Goal: Ask a question: Seek information or help from site administrators or community

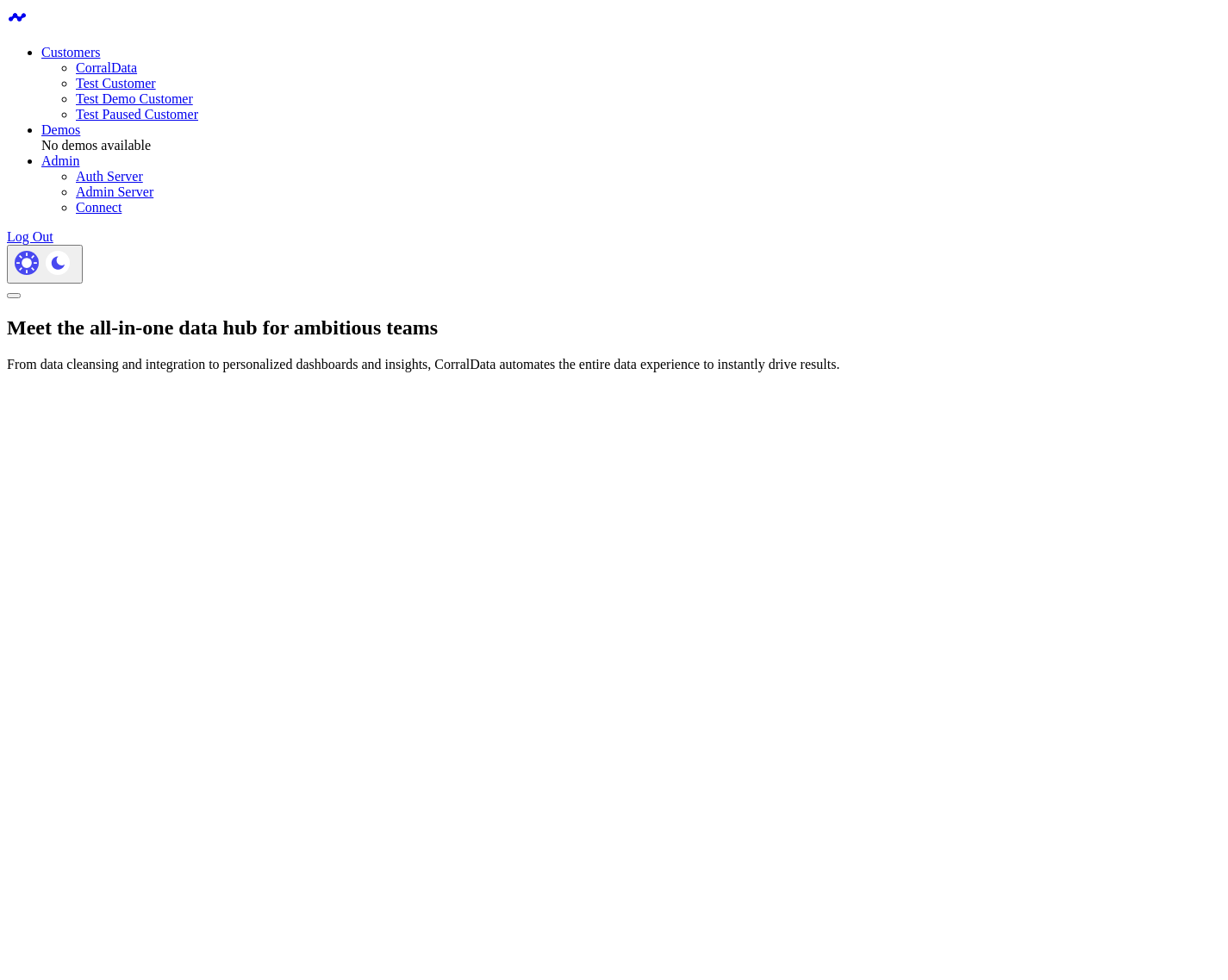
click at [137, 60] on link "CorralData" at bounding box center [106, 68] width 61 height 15
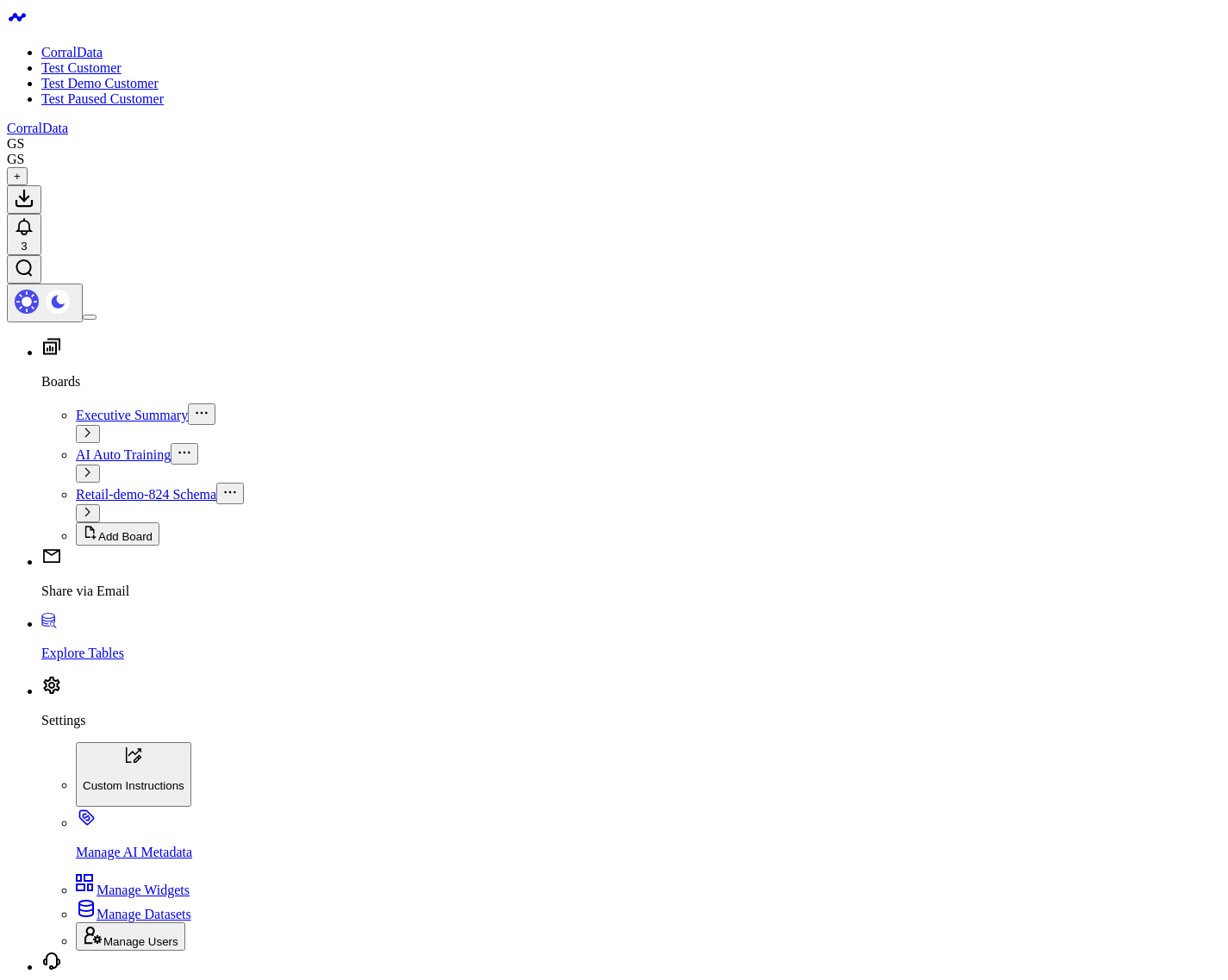
type input "Tell me something about France"
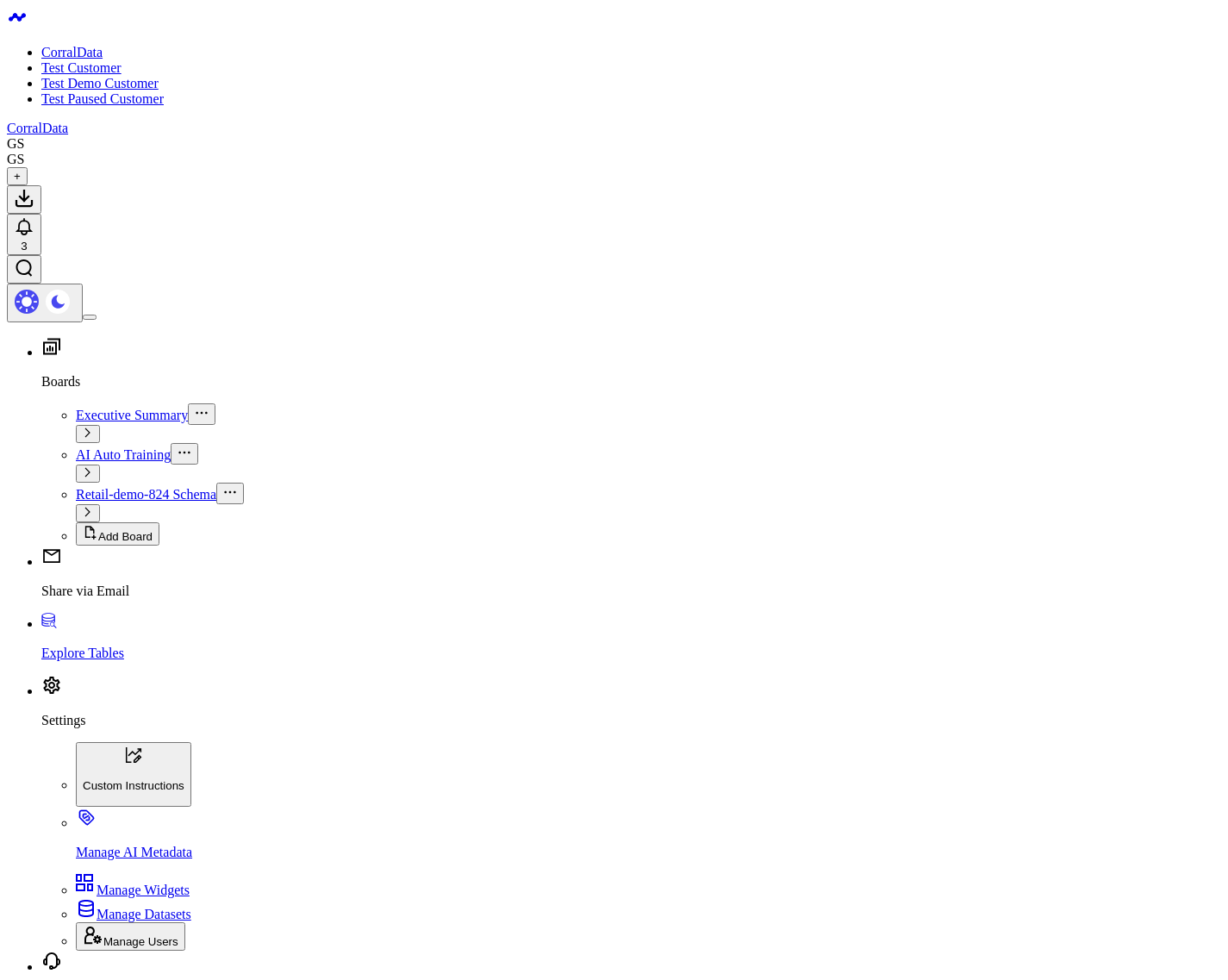
type input "What AI is this"
type input "What are my top sources of revenue?"
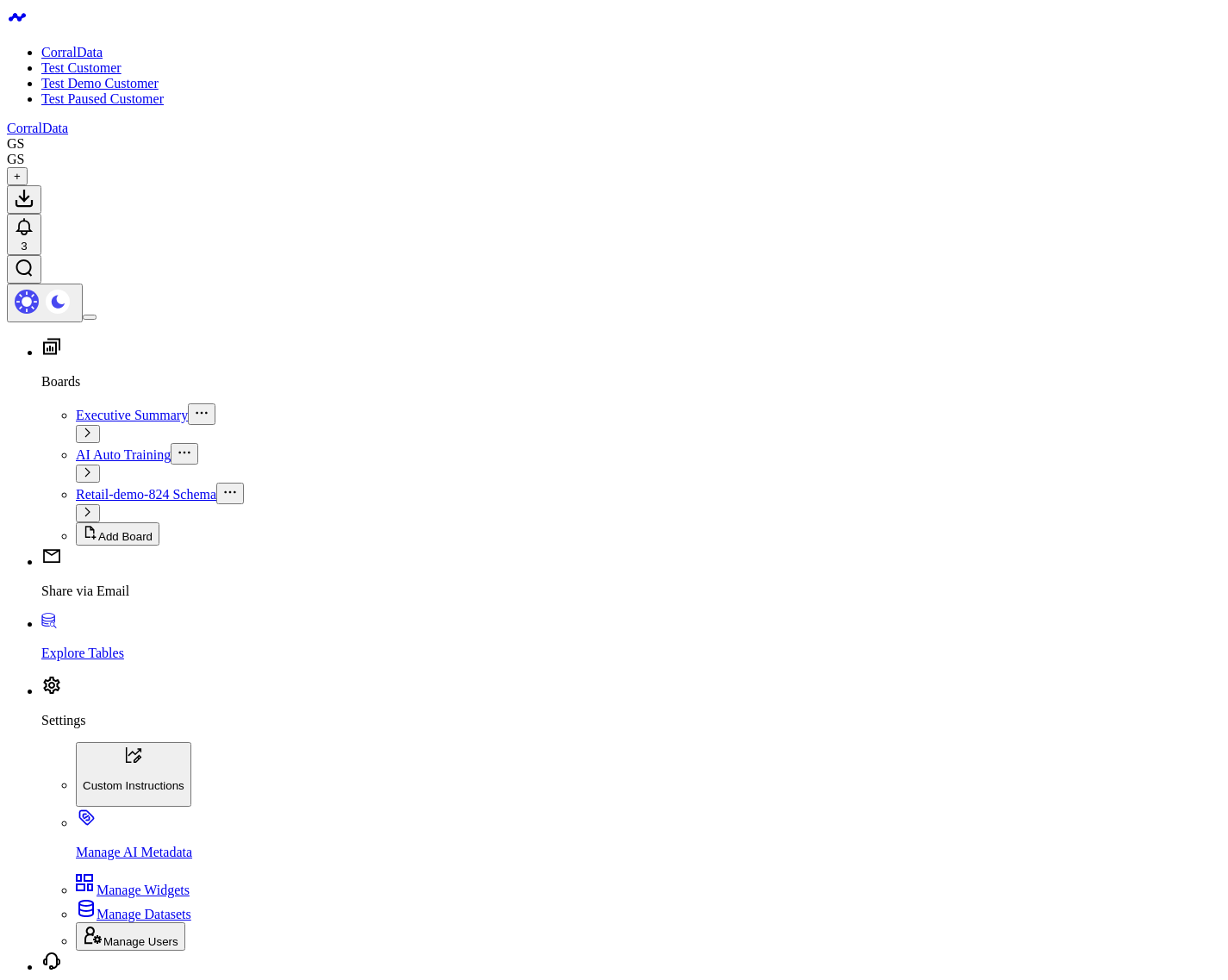
scroll to position [93, 0]
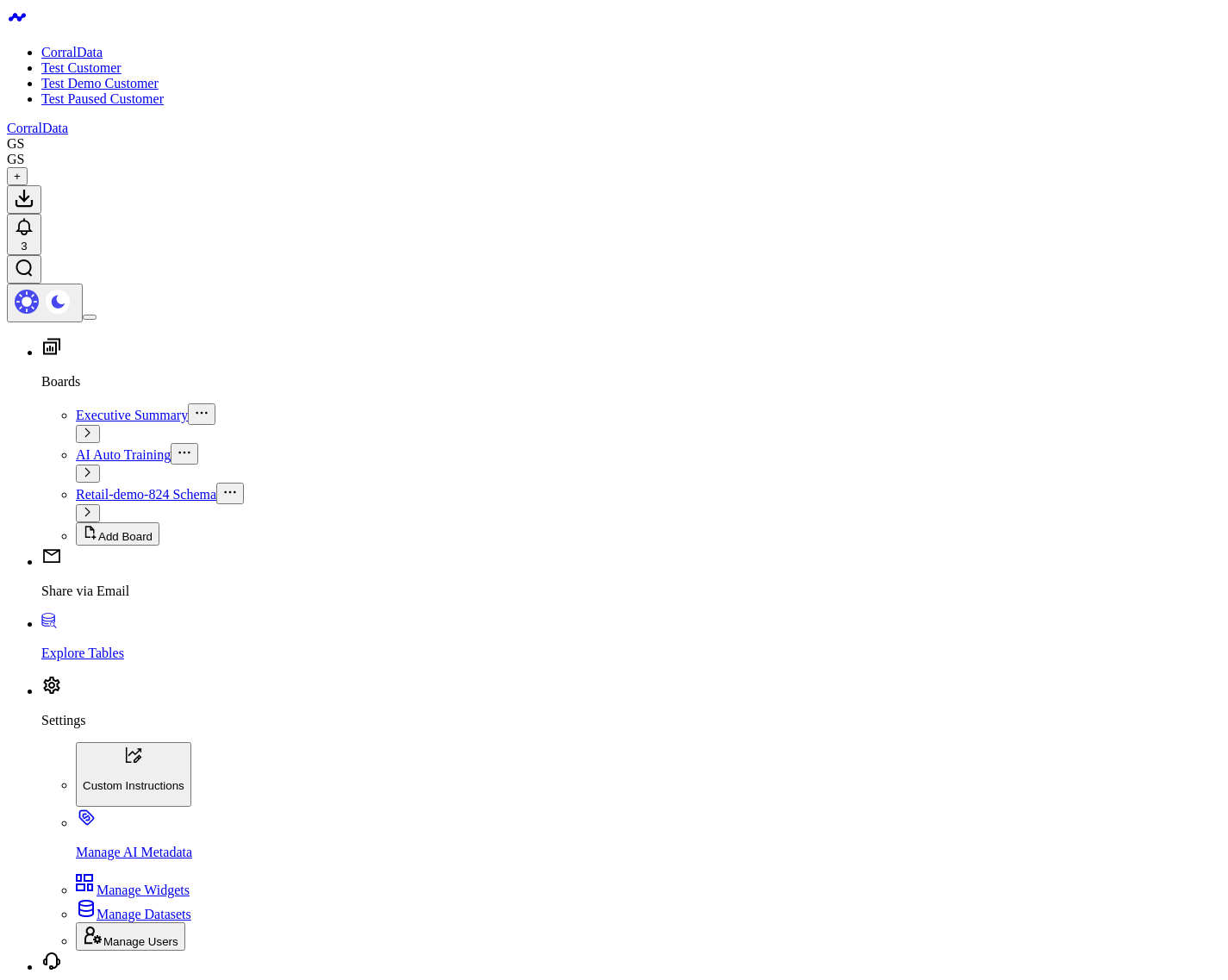
type input "tell me a joke about a cat"
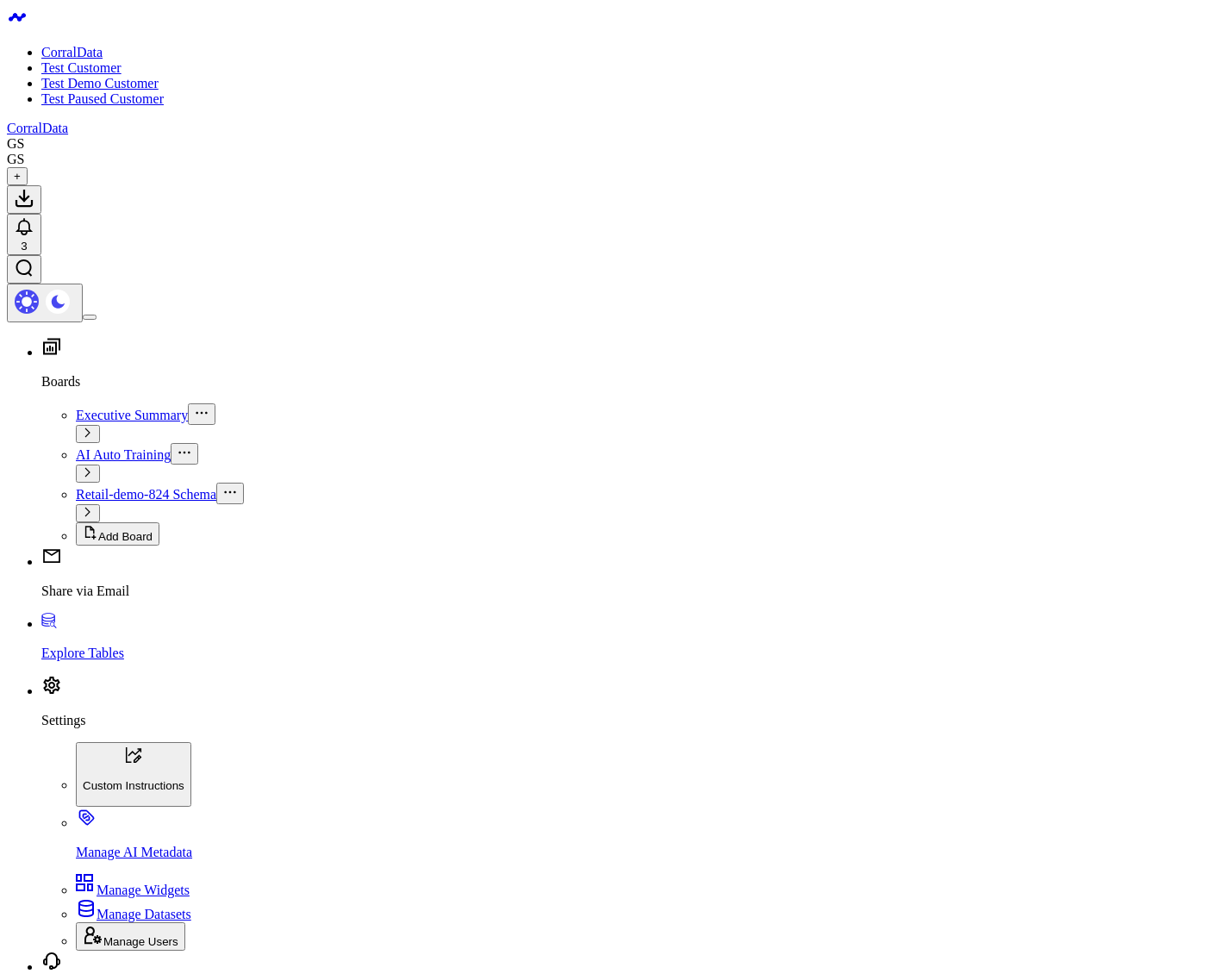
type input "What are my top sources of revenue?"
drag, startPoint x: 953, startPoint y: 925, endPoint x: 949, endPoint y: 934, distance: 9.8
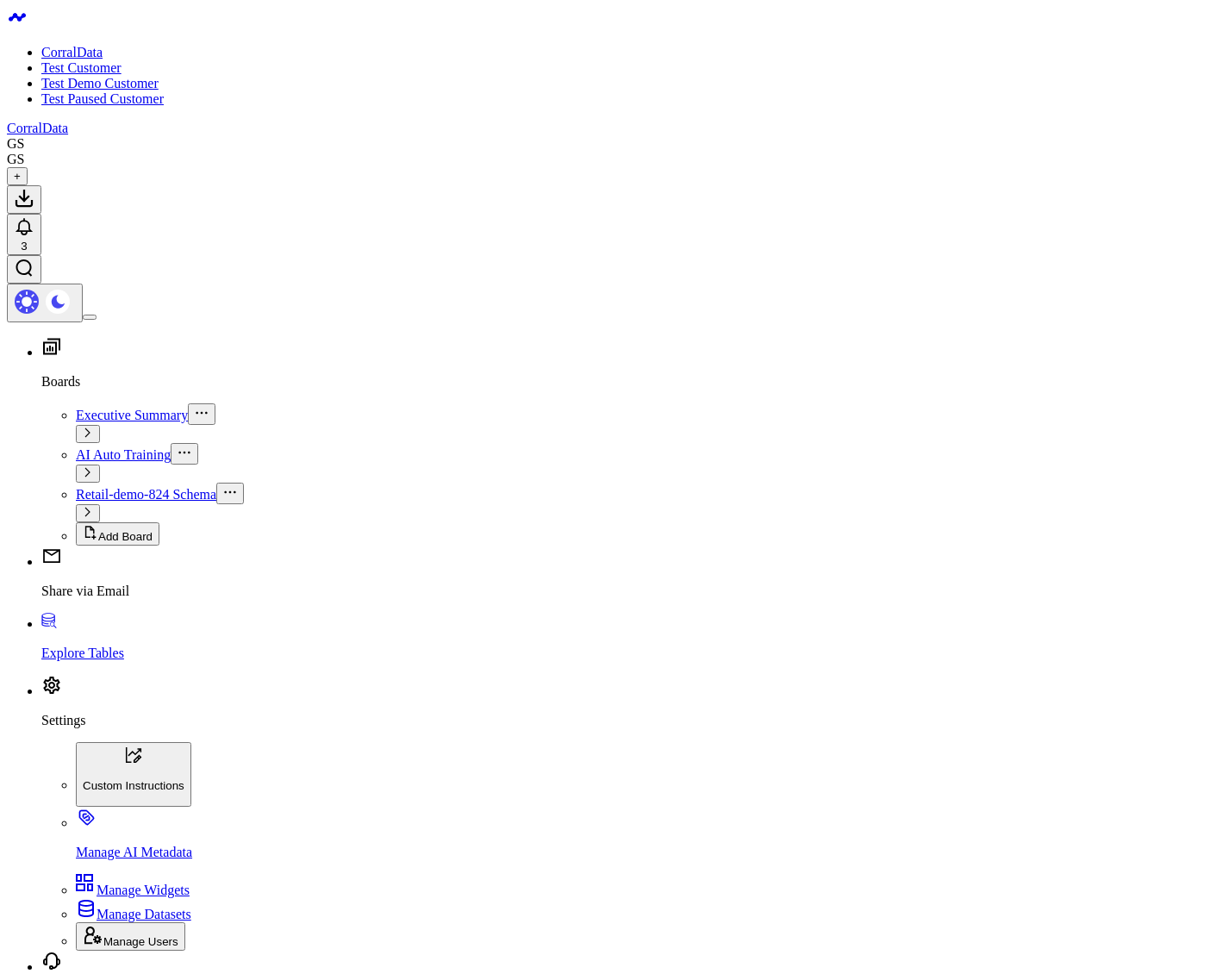
type input "yes"
type input "What is postgres?"
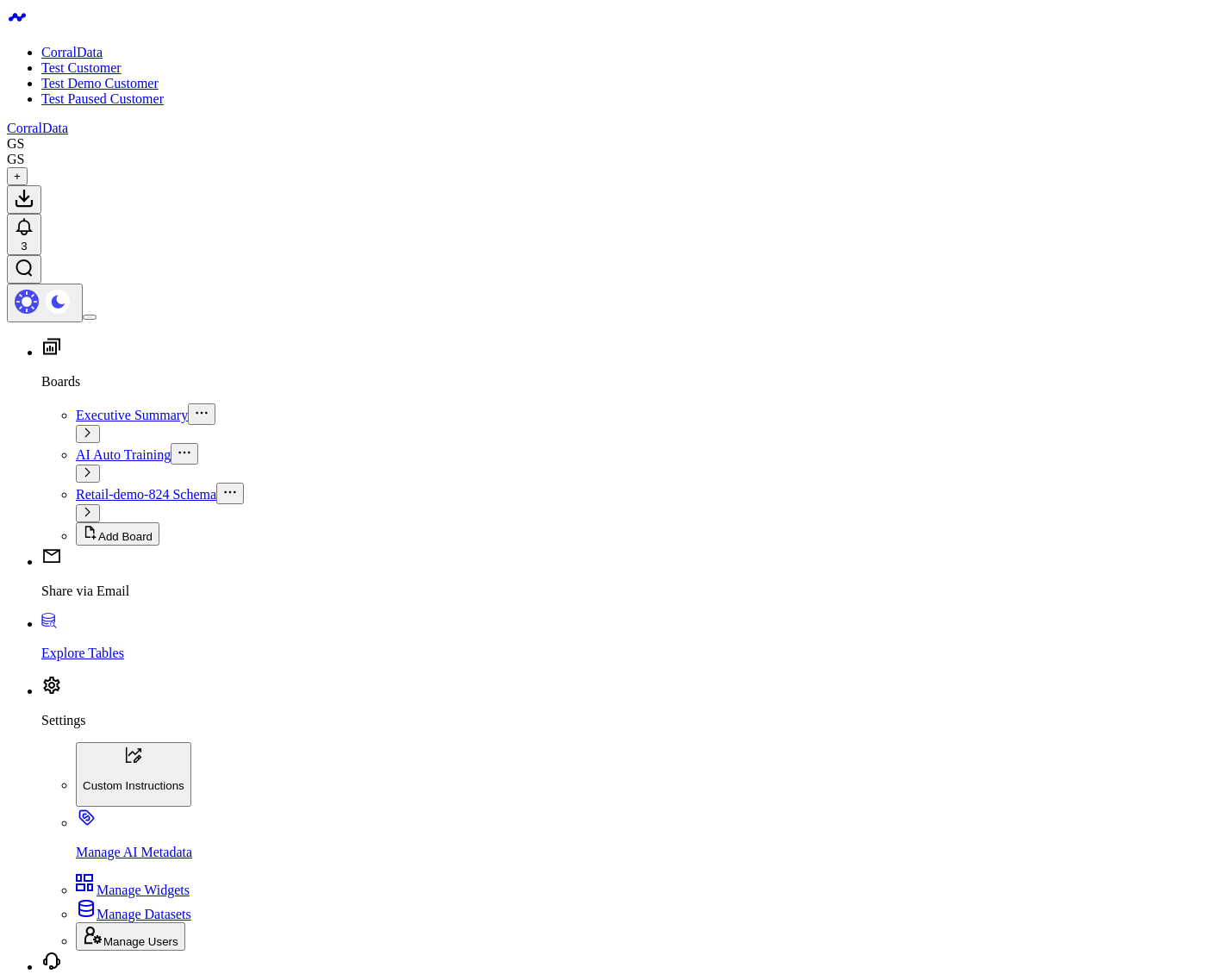
click at [94, 728] on link "Settings" at bounding box center [631, 705] width 1179 height 45
click at [110, 779] on p "Custom Instructions" at bounding box center [133, 785] width 102 height 13
type textarea "End every AI message with a note that you are following custom instructions and…"
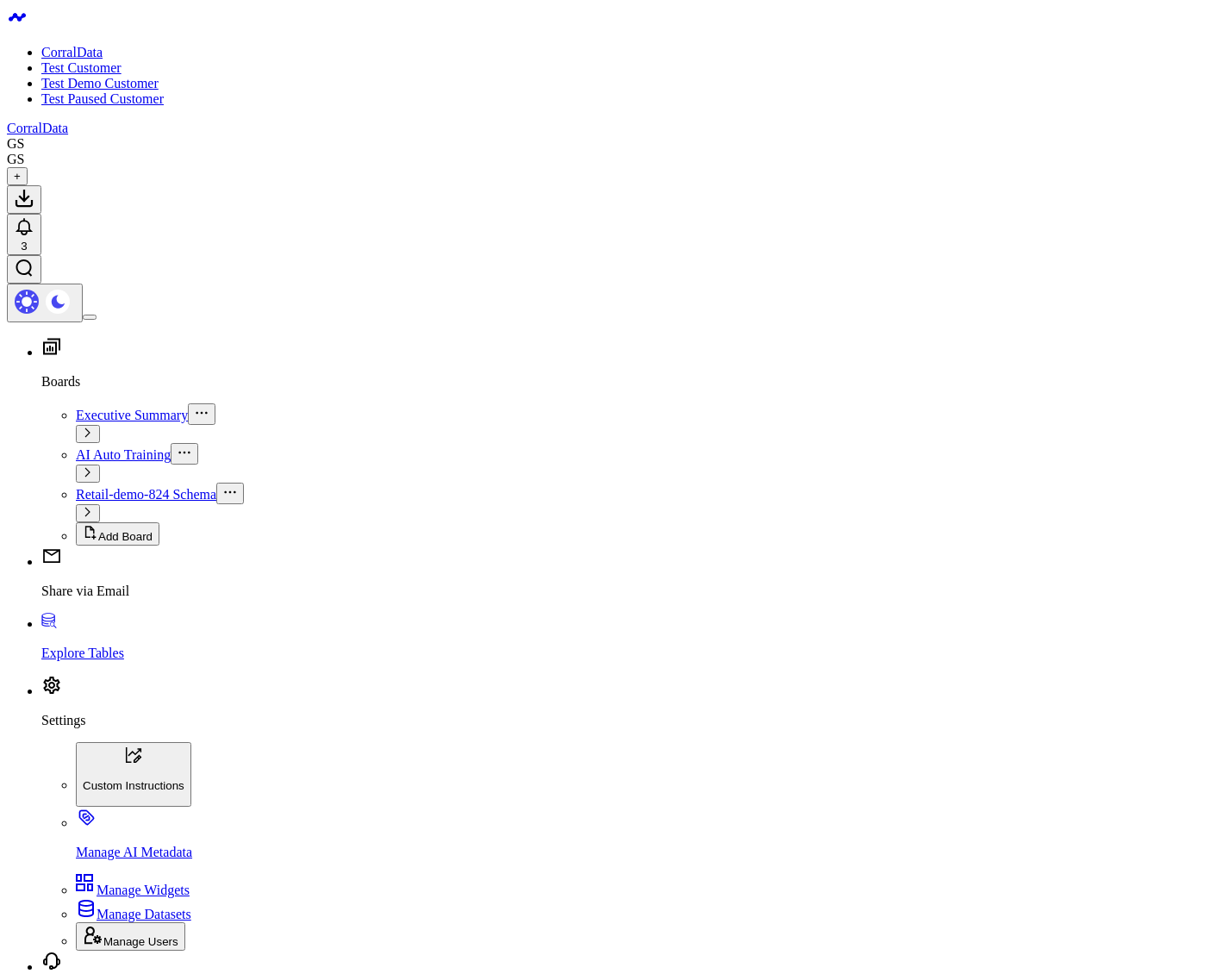
type input "tell me a fact about America"
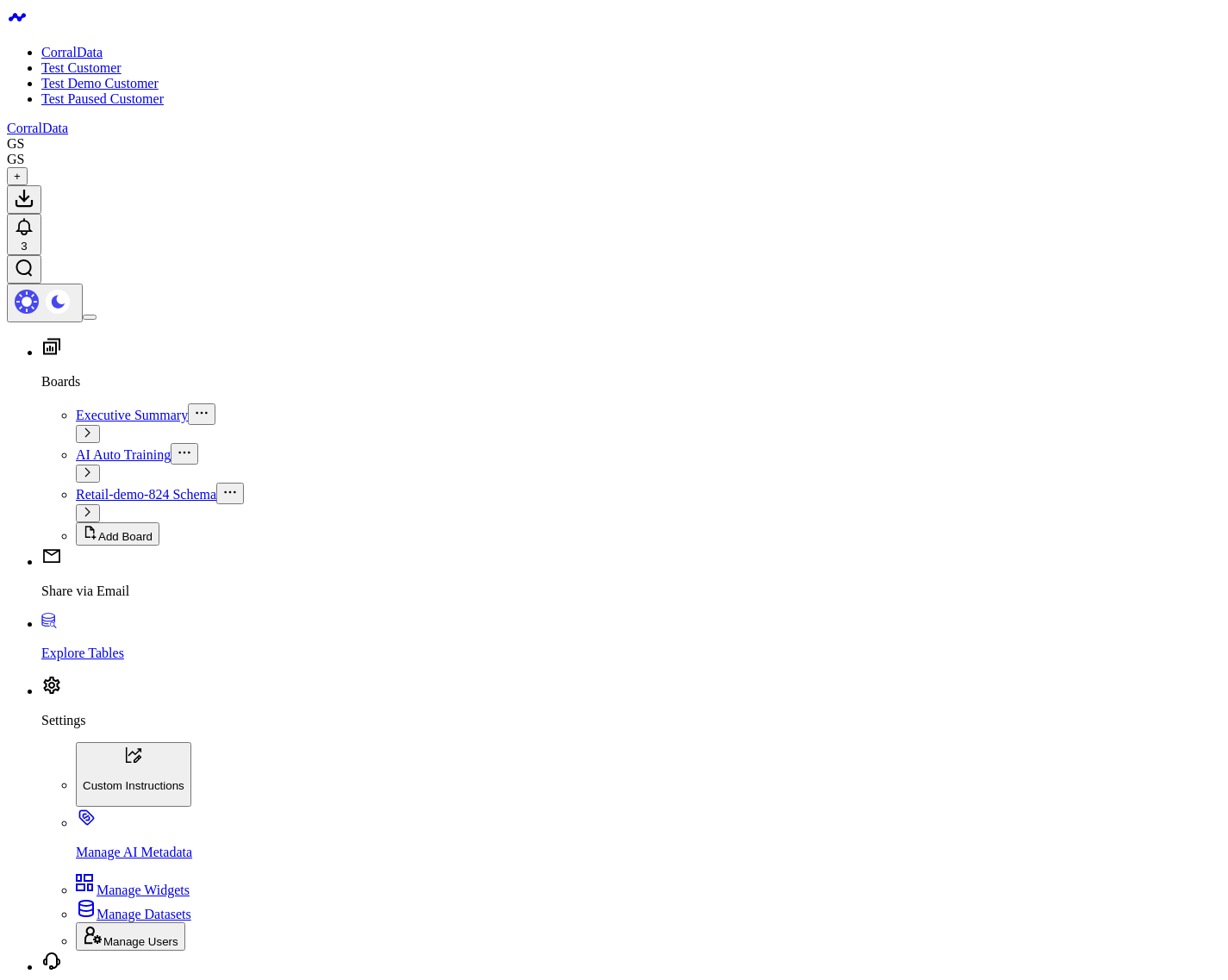
type input "what are my top sources of revenue?"
click at [74, 728] on p "Settings" at bounding box center [631, 720] width 1179 height 16
click at [136, 742] on button "Custom Instructions" at bounding box center [134, 774] width 115 height 65
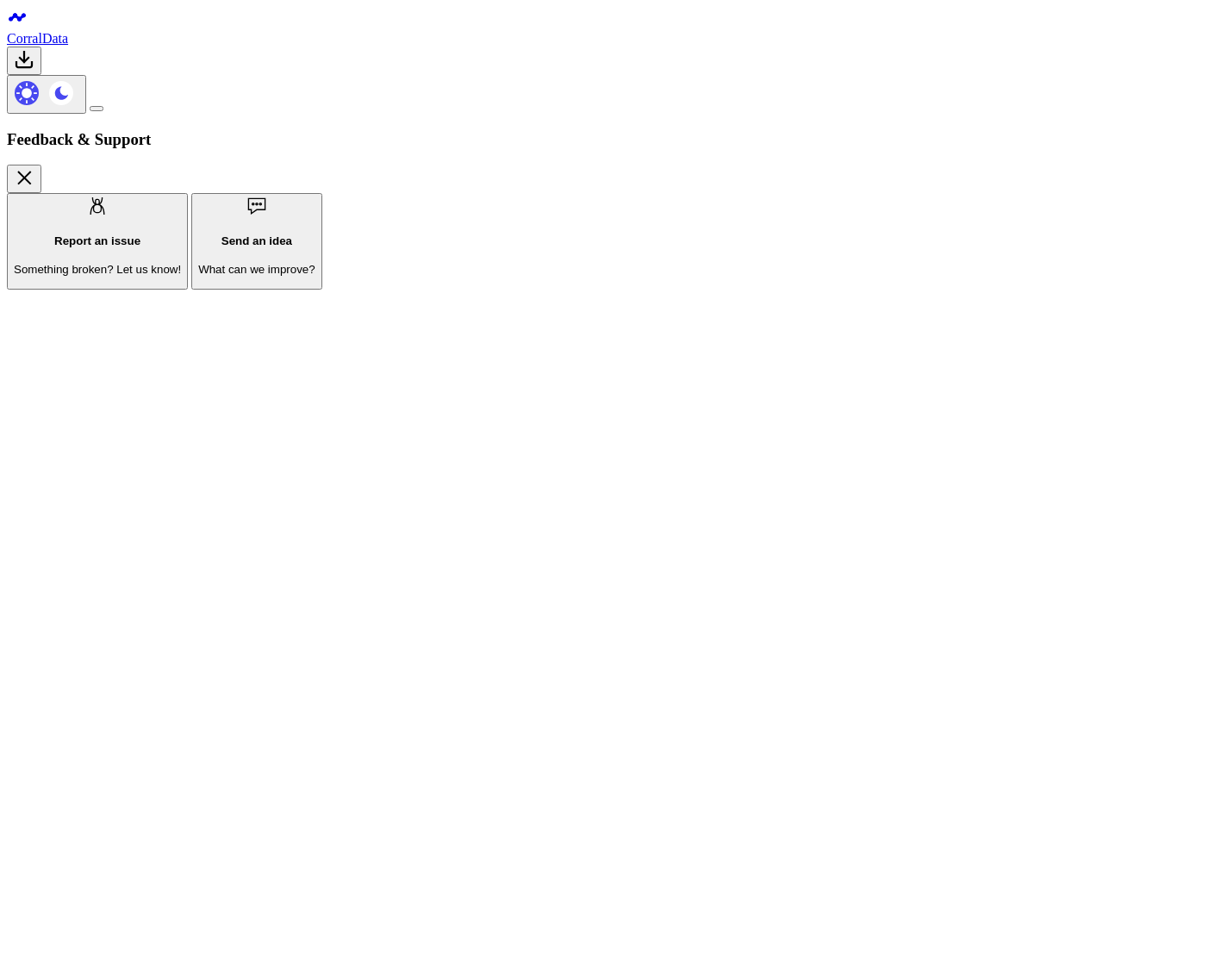
click at [331, 328] on body "CorralData Feedback & Support Report an issue" at bounding box center [614, 214] width 1214 height 415
click at [375, 399] on body "CorralData Feedback & Support Report an issue" at bounding box center [614, 214] width 1214 height 415
click at [385, 271] on body "CorralData Feedback & Support Report an issue" at bounding box center [614, 214] width 1214 height 415
click at [331, 366] on body "CorralData Feedback & Support Report an issue" at bounding box center [614, 214] width 1214 height 415
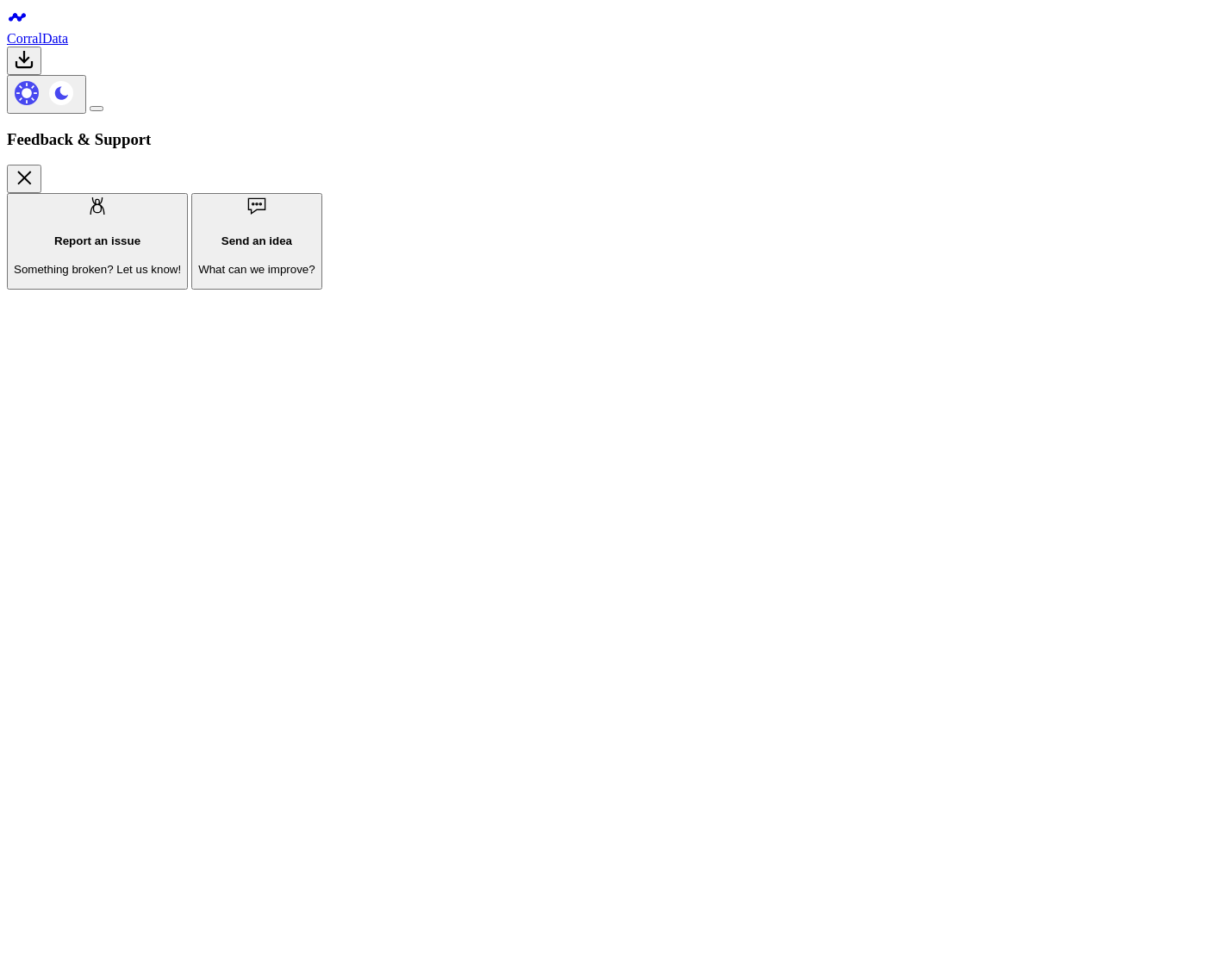
click at [331, 366] on body "CorralData Feedback & Support Report an issue" at bounding box center [614, 214] width 1214 height 415
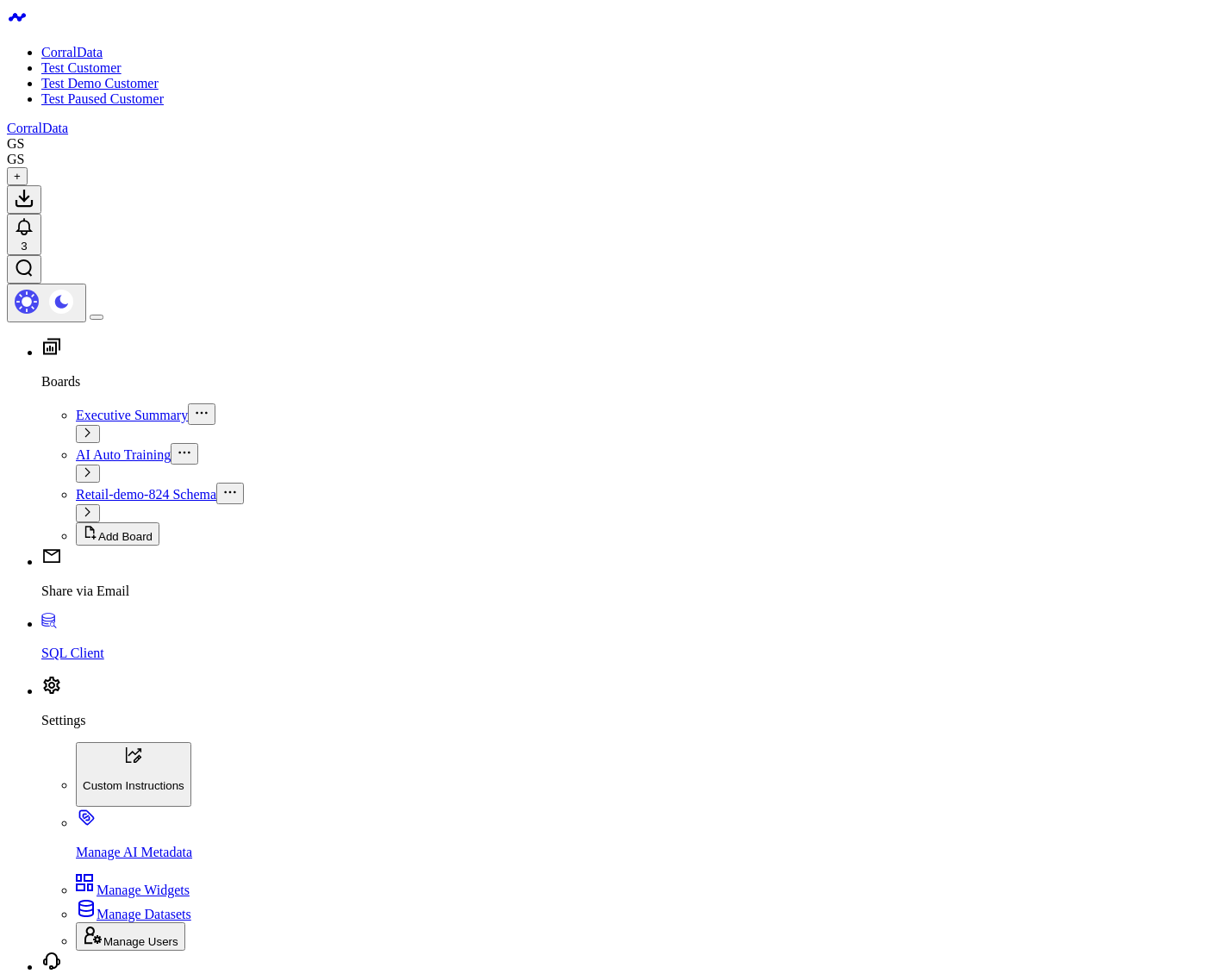
type input "order"
drag, startPoint x: 650, startPoint y: 401, endPoint x: 763, endPoint y: 803, distance: 417.6
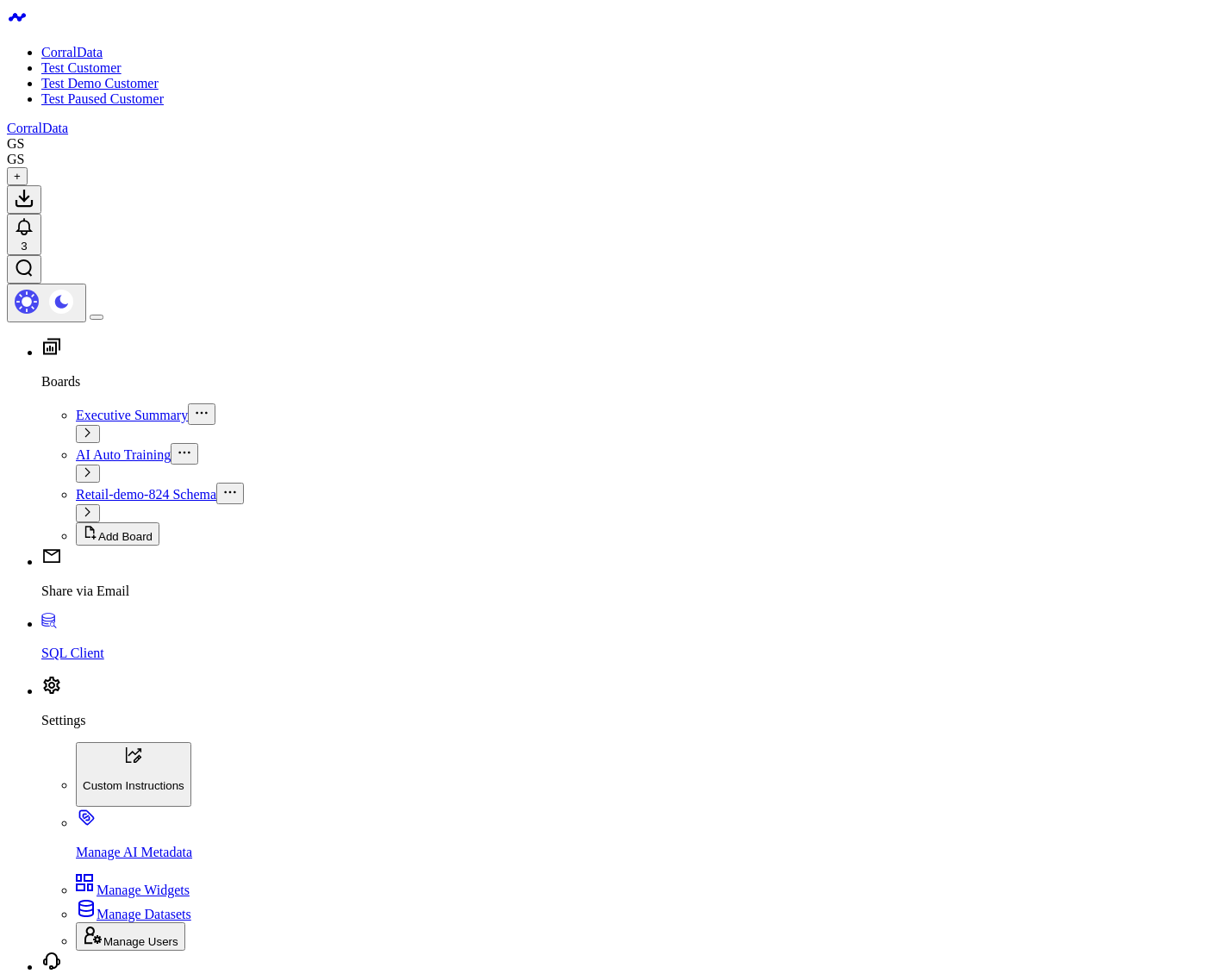
type input "order"
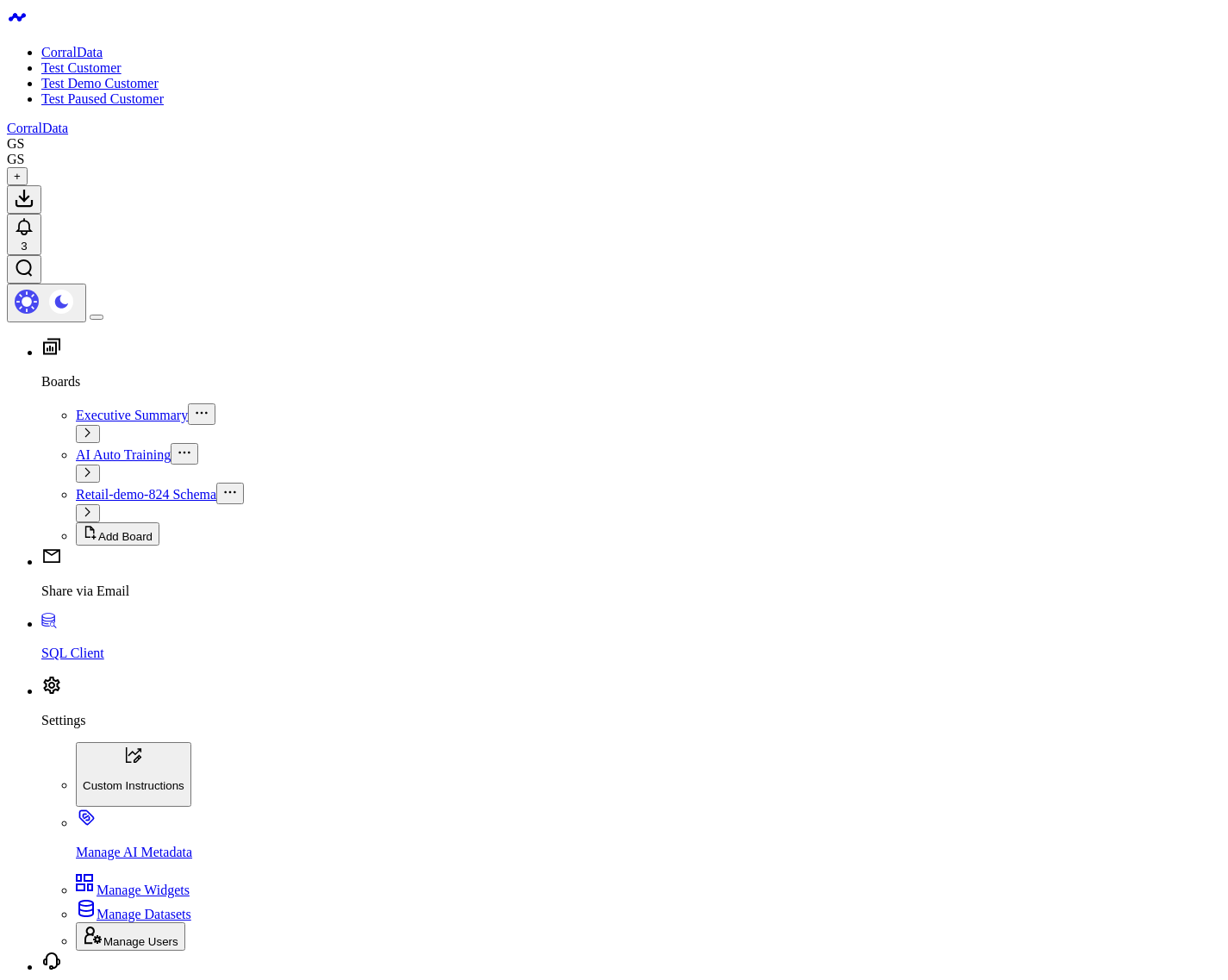
drag, startPoint x: 1161, startPoint y: 173, endPoint x: 1151, endPoint y: 166, distance: 12.2
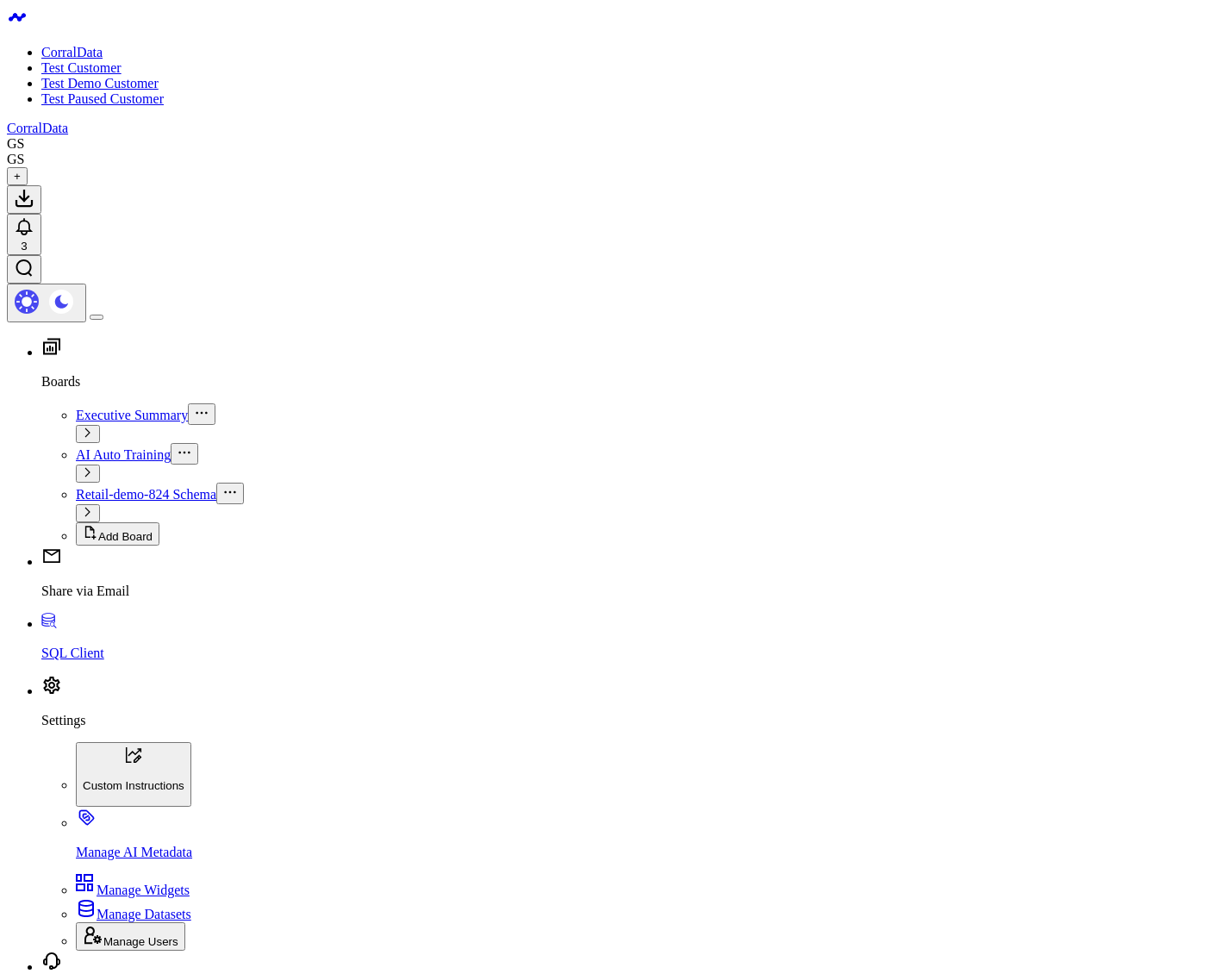
type input "order"
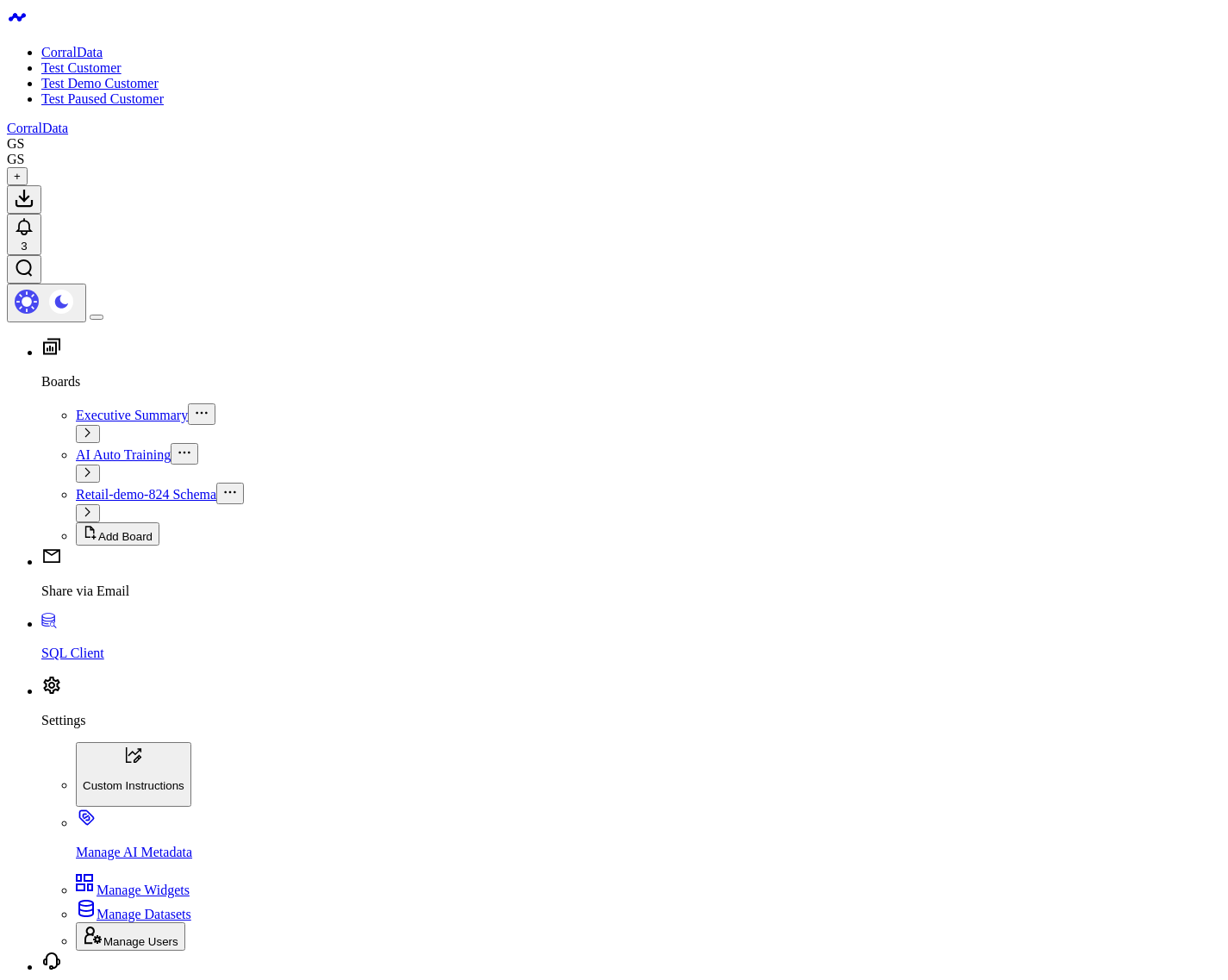
type input "order"
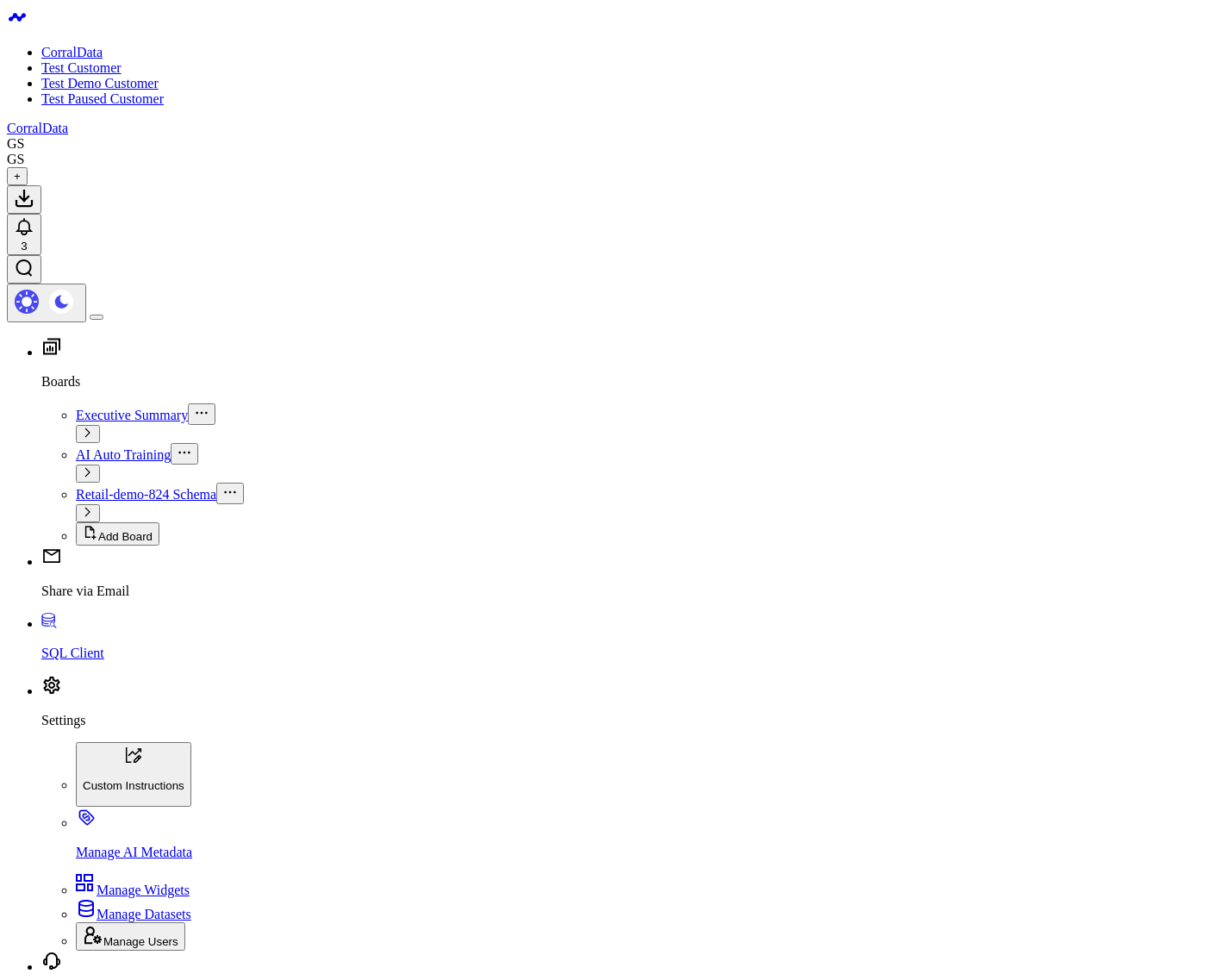
type input "order"
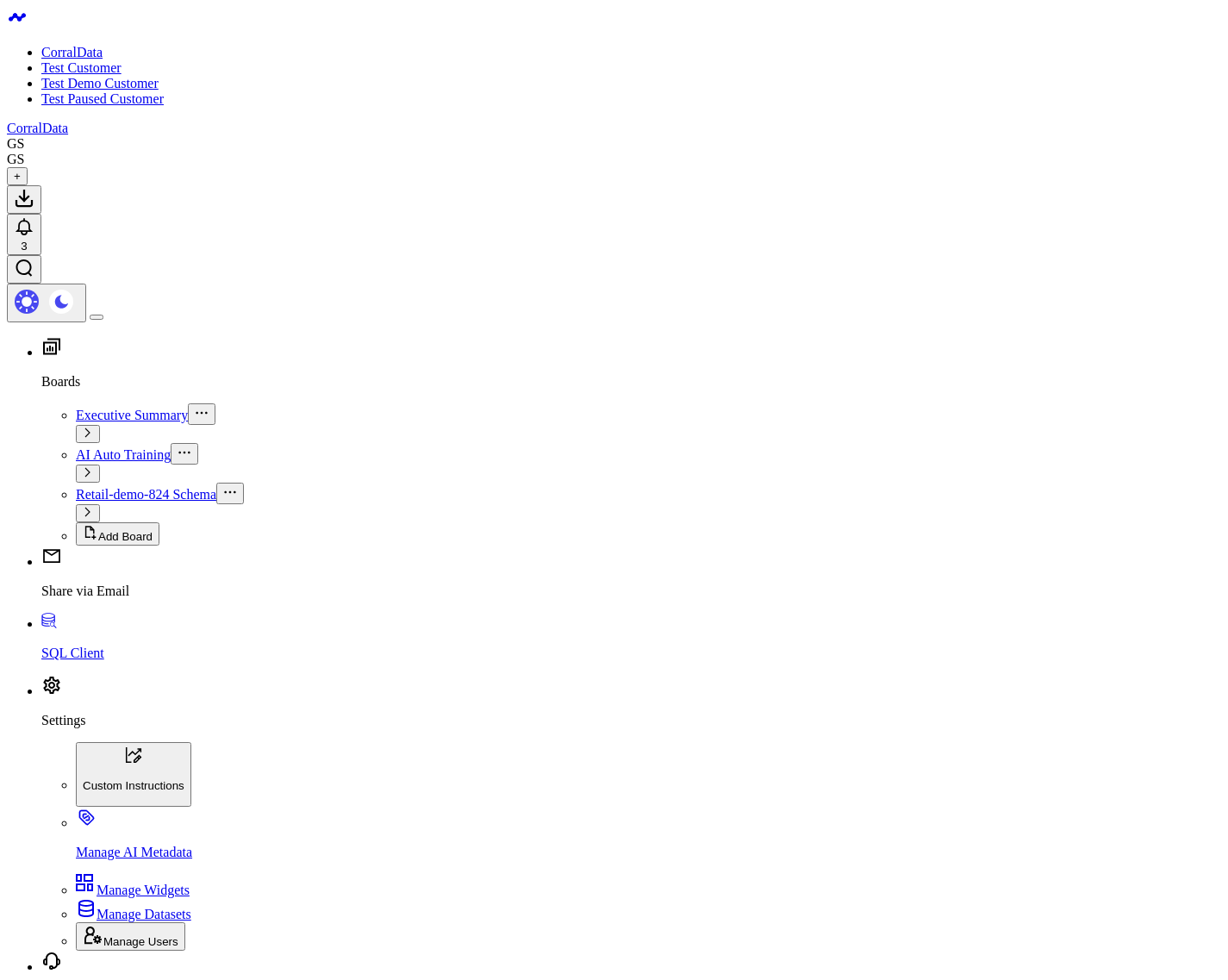
type input "say ok and nothing else"
type input "what are my top sources of revenue?"
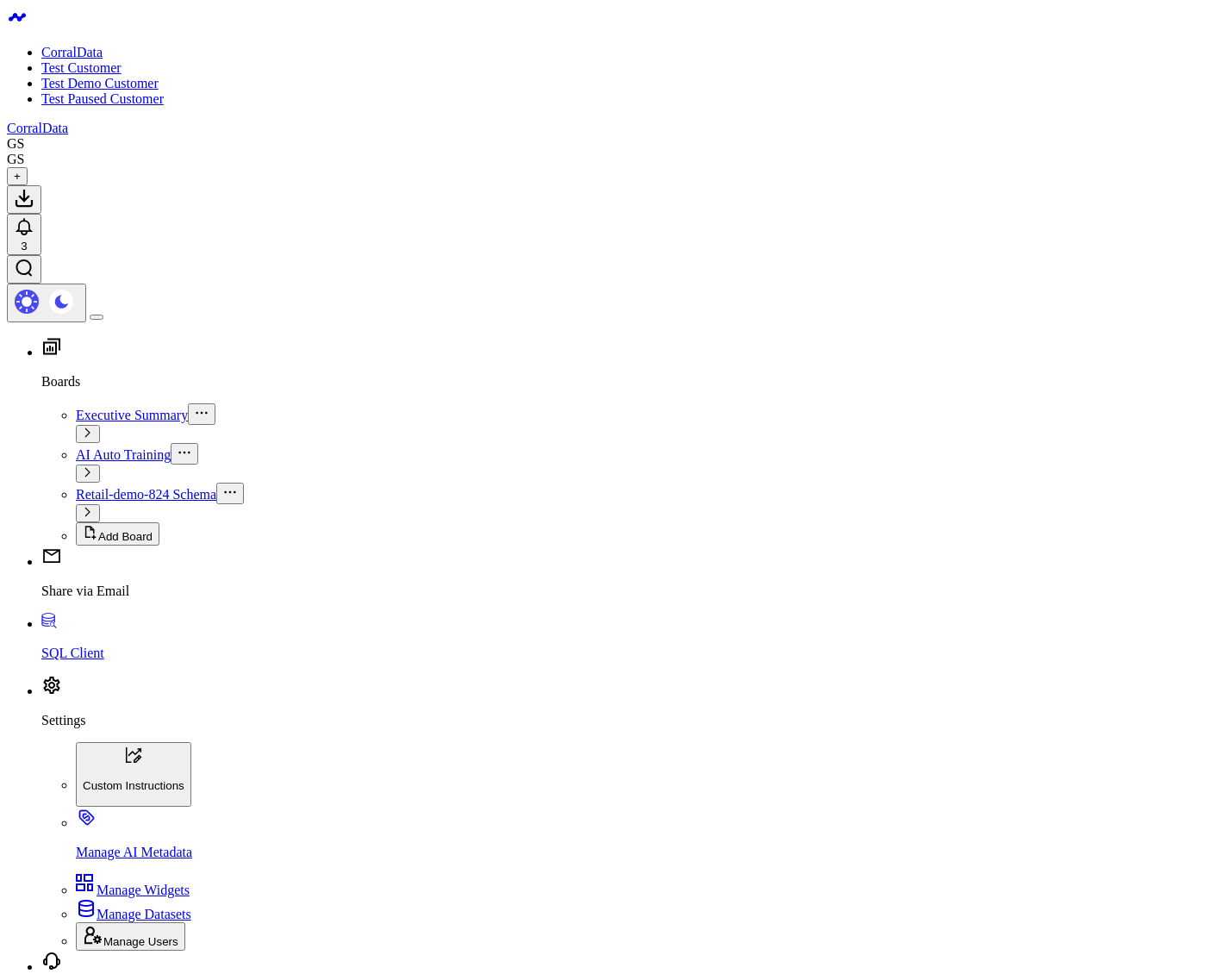
type input "what are my top sources of revenue?"
type input "show top revenue sources by channel"
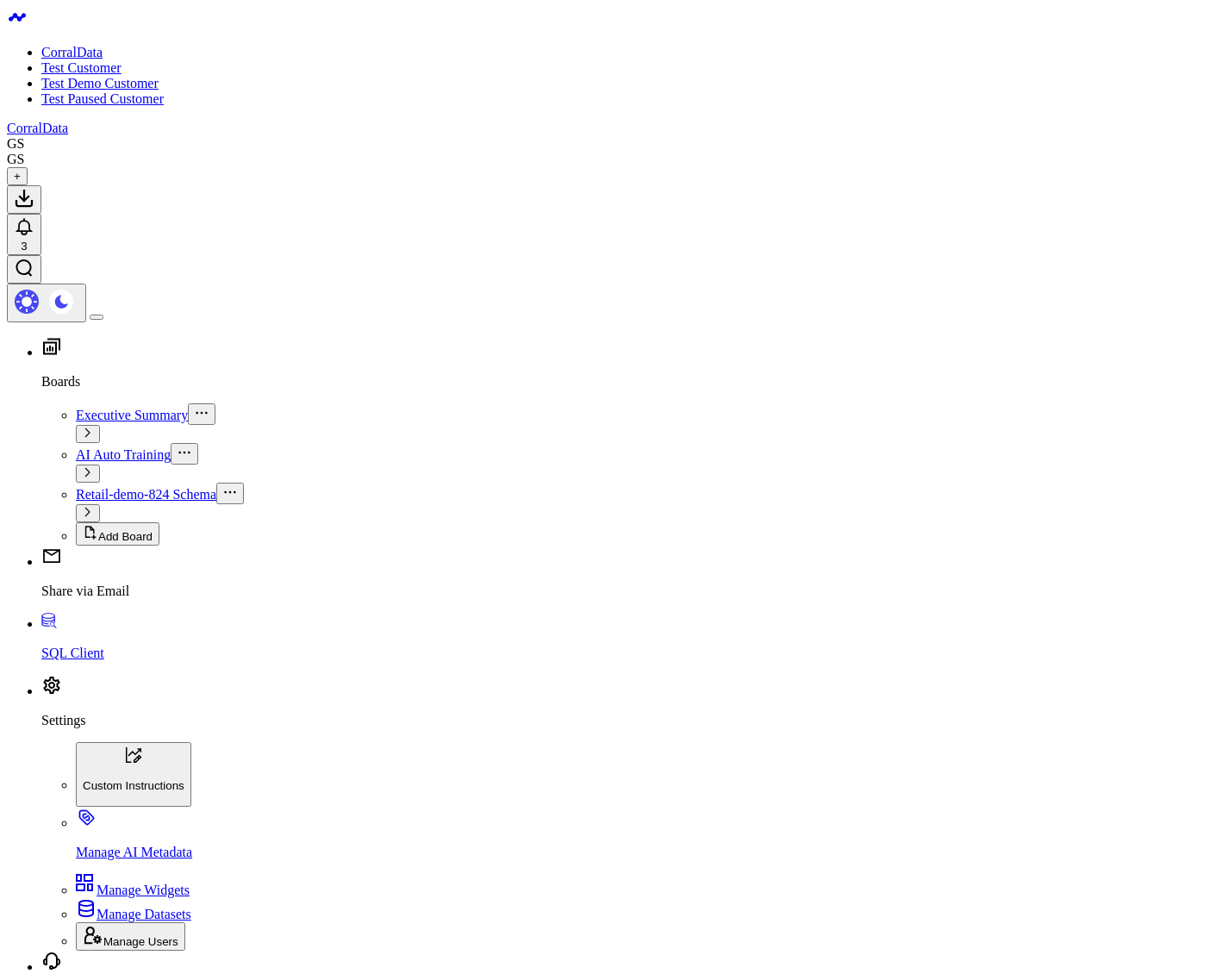
scroll to position [2133, 0]
type input "order"
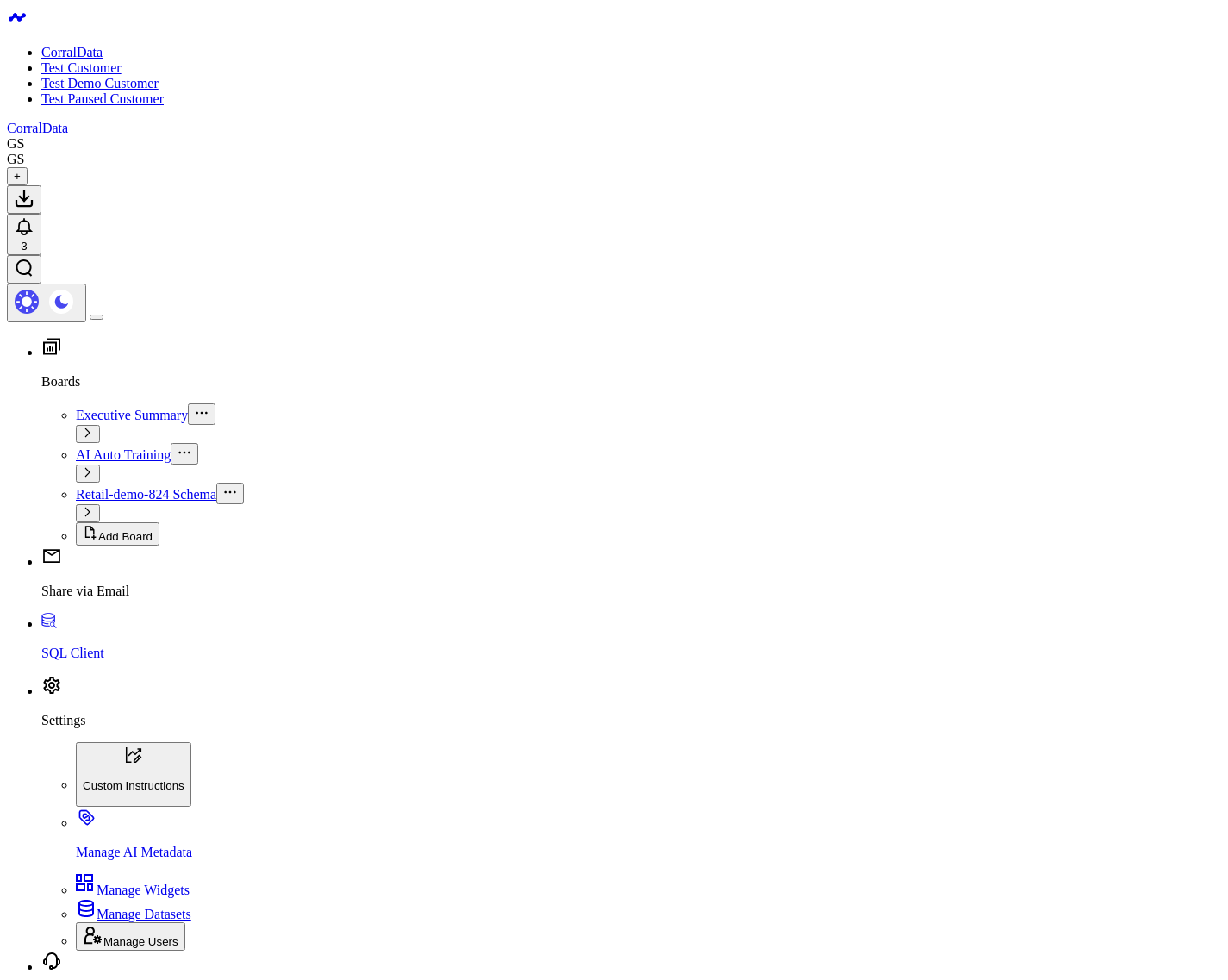
type input "r"
type input "order"
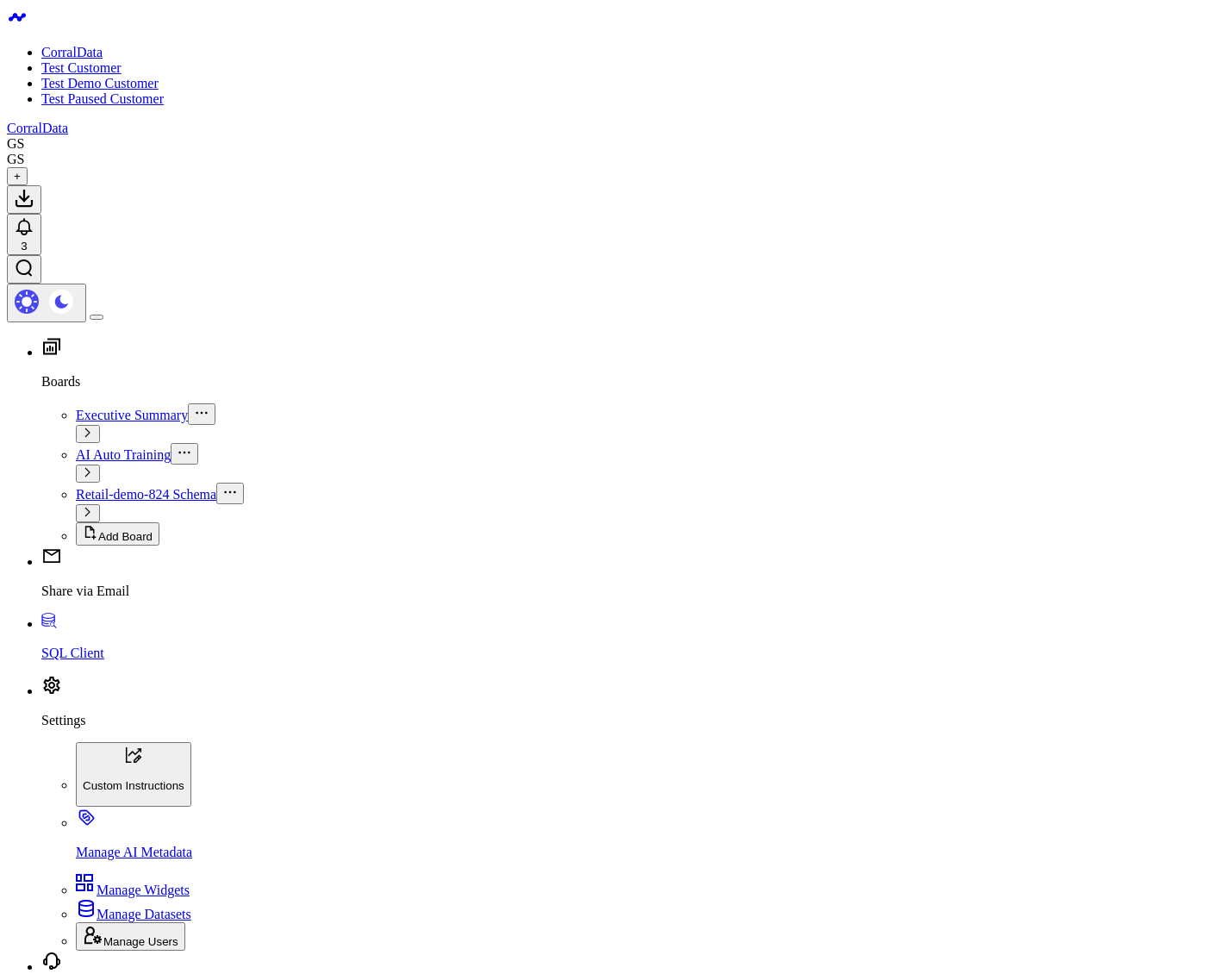
type input "count"
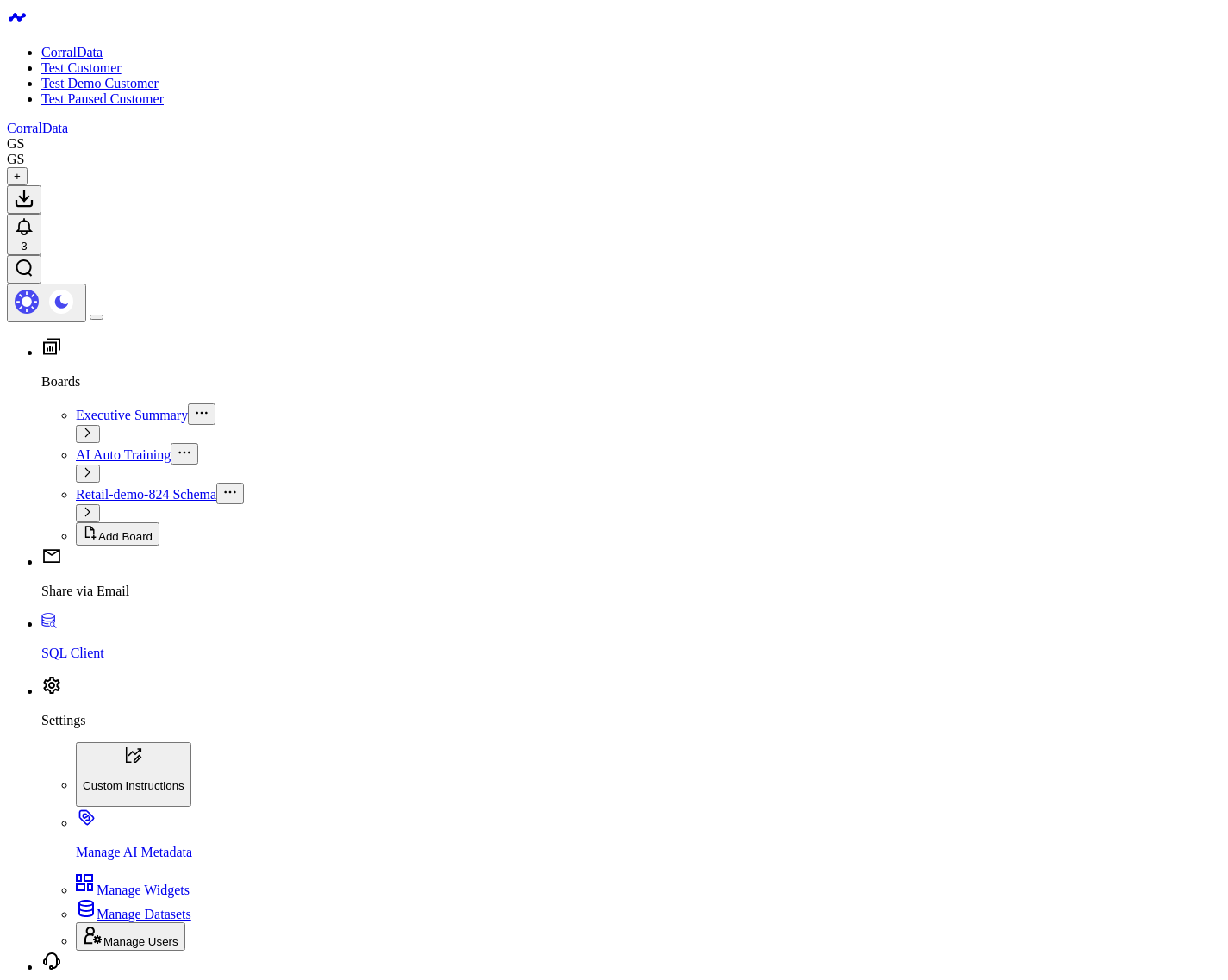
type input "order"
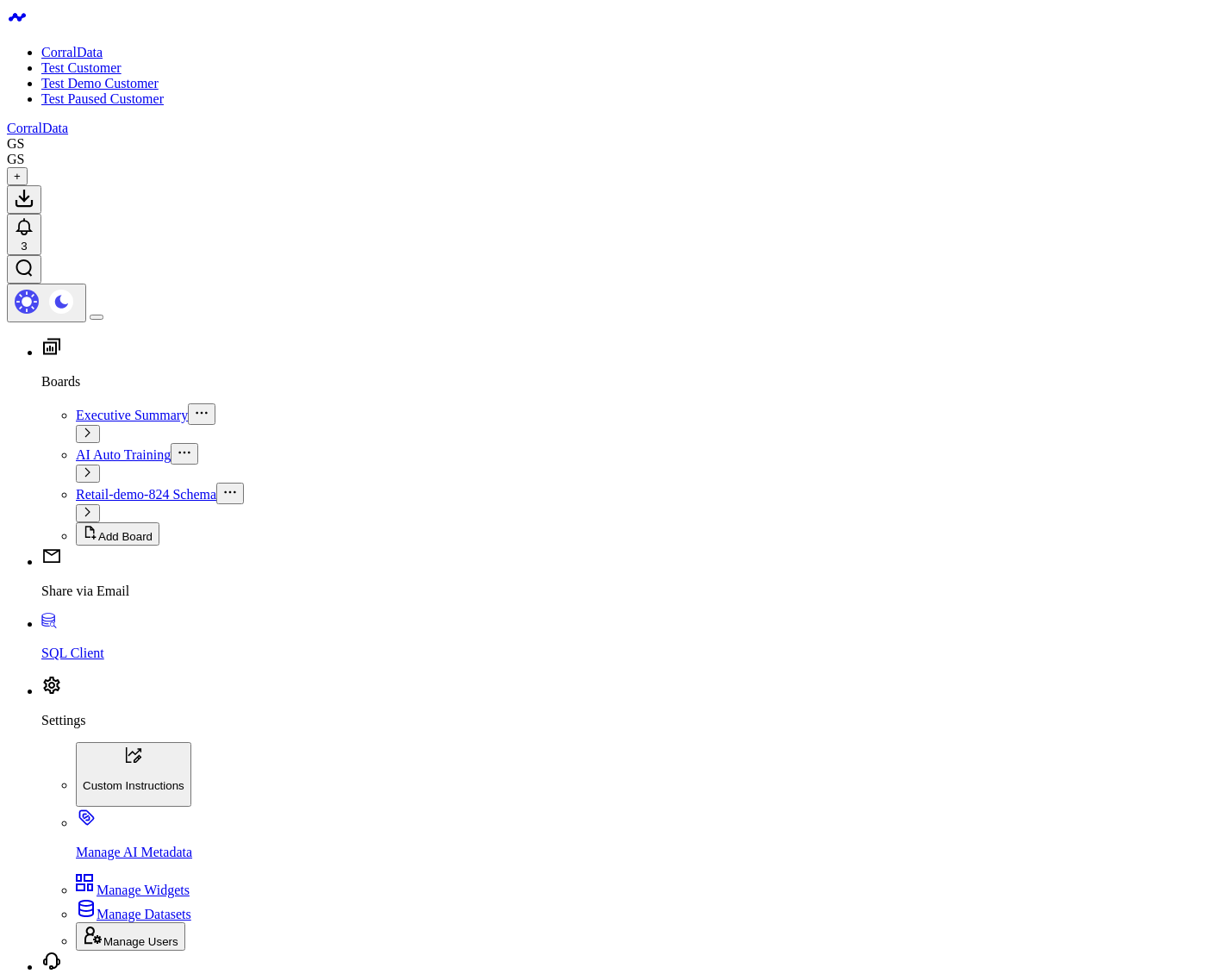
type input "order"
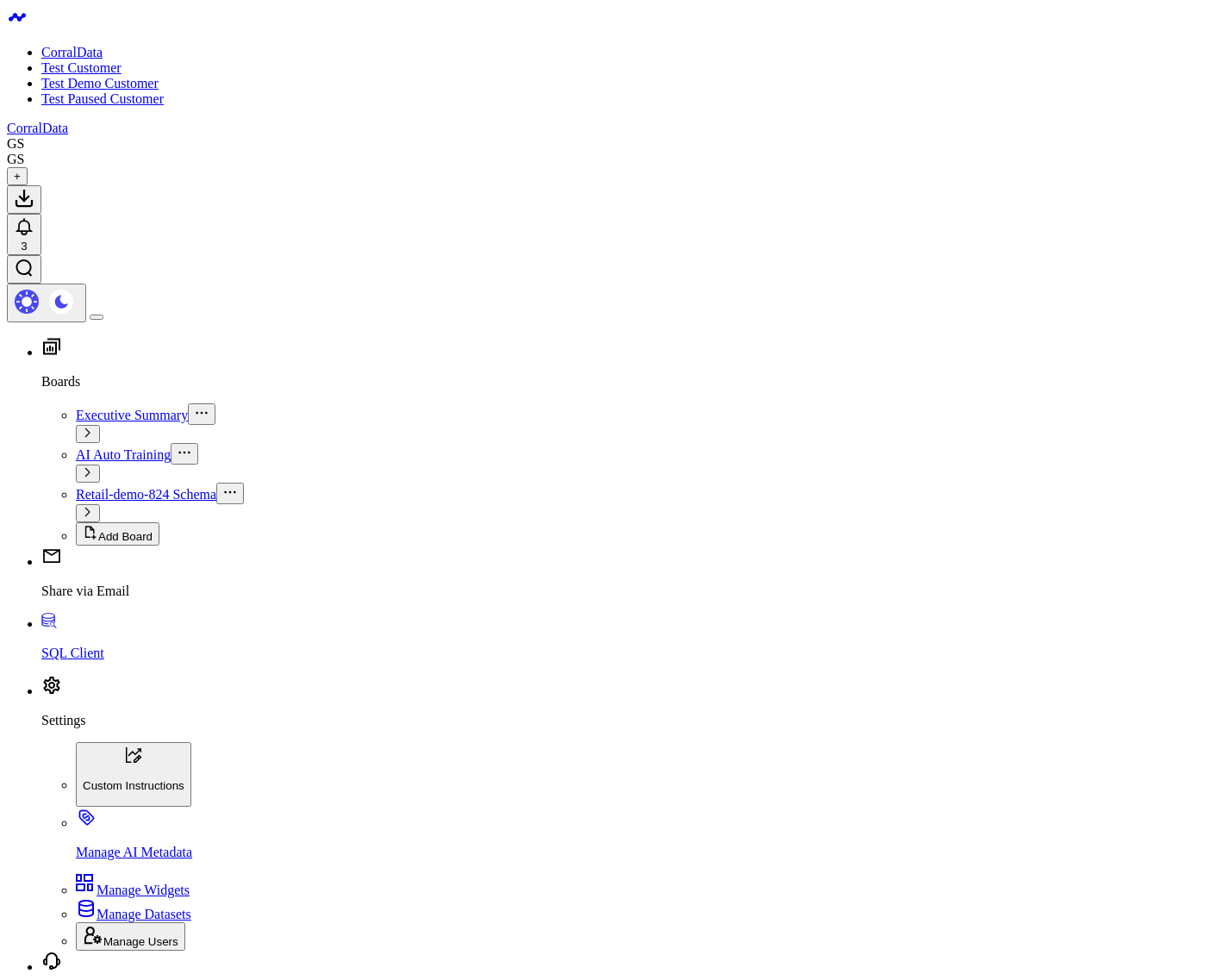
type input "custmer"
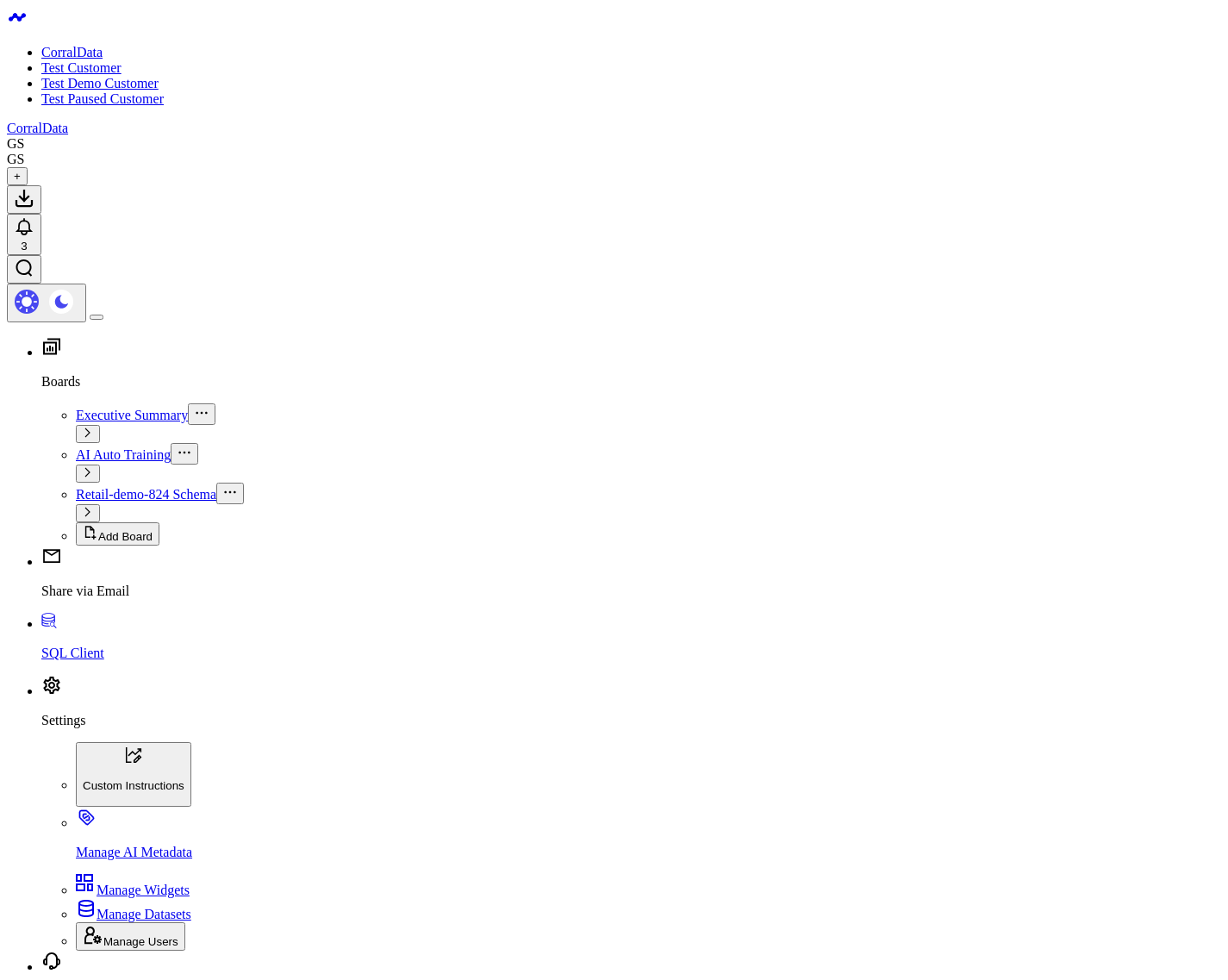
type input "top customers by revenue"
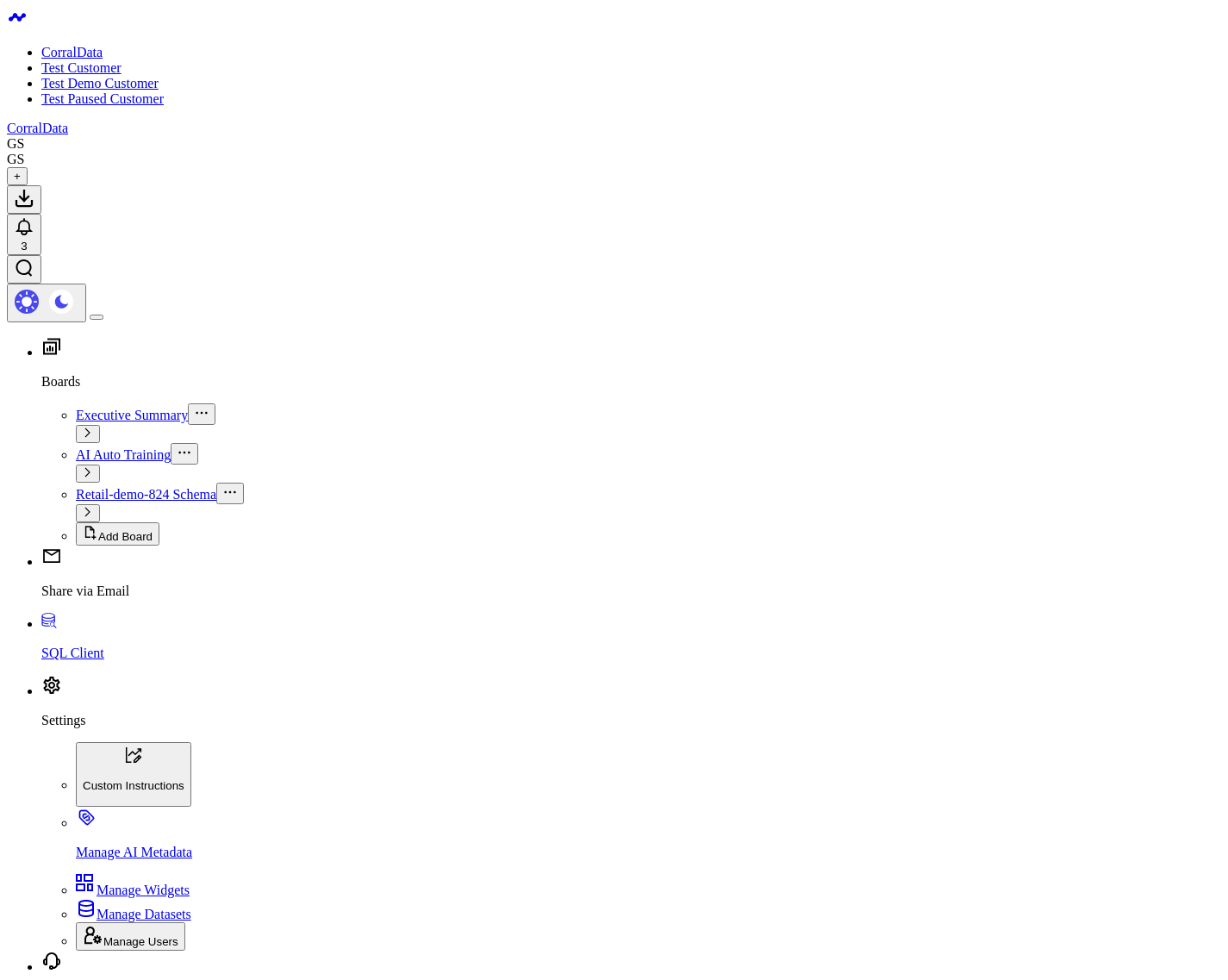
scroll to position [1089, 0]
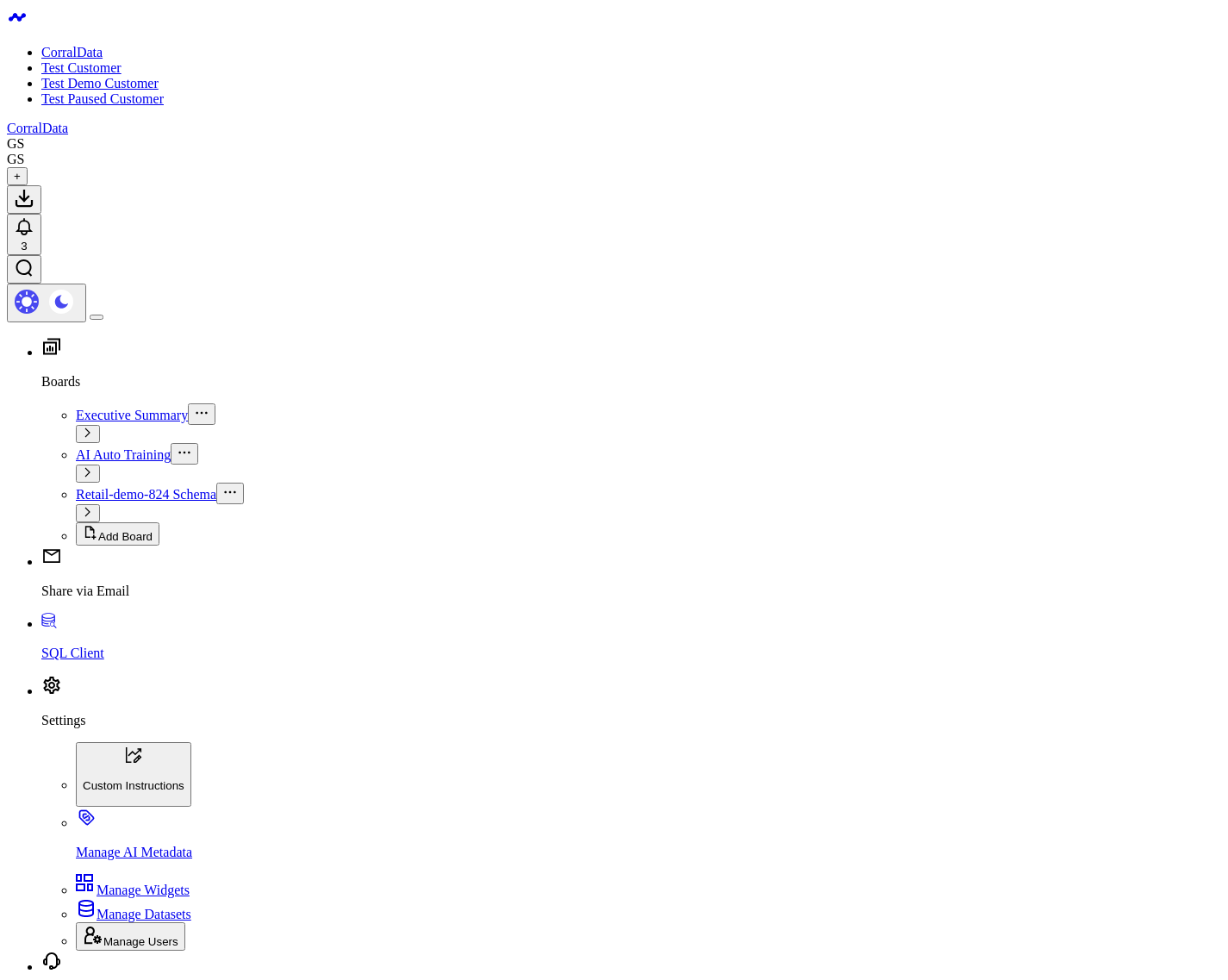
scroll to position [5117, 0]
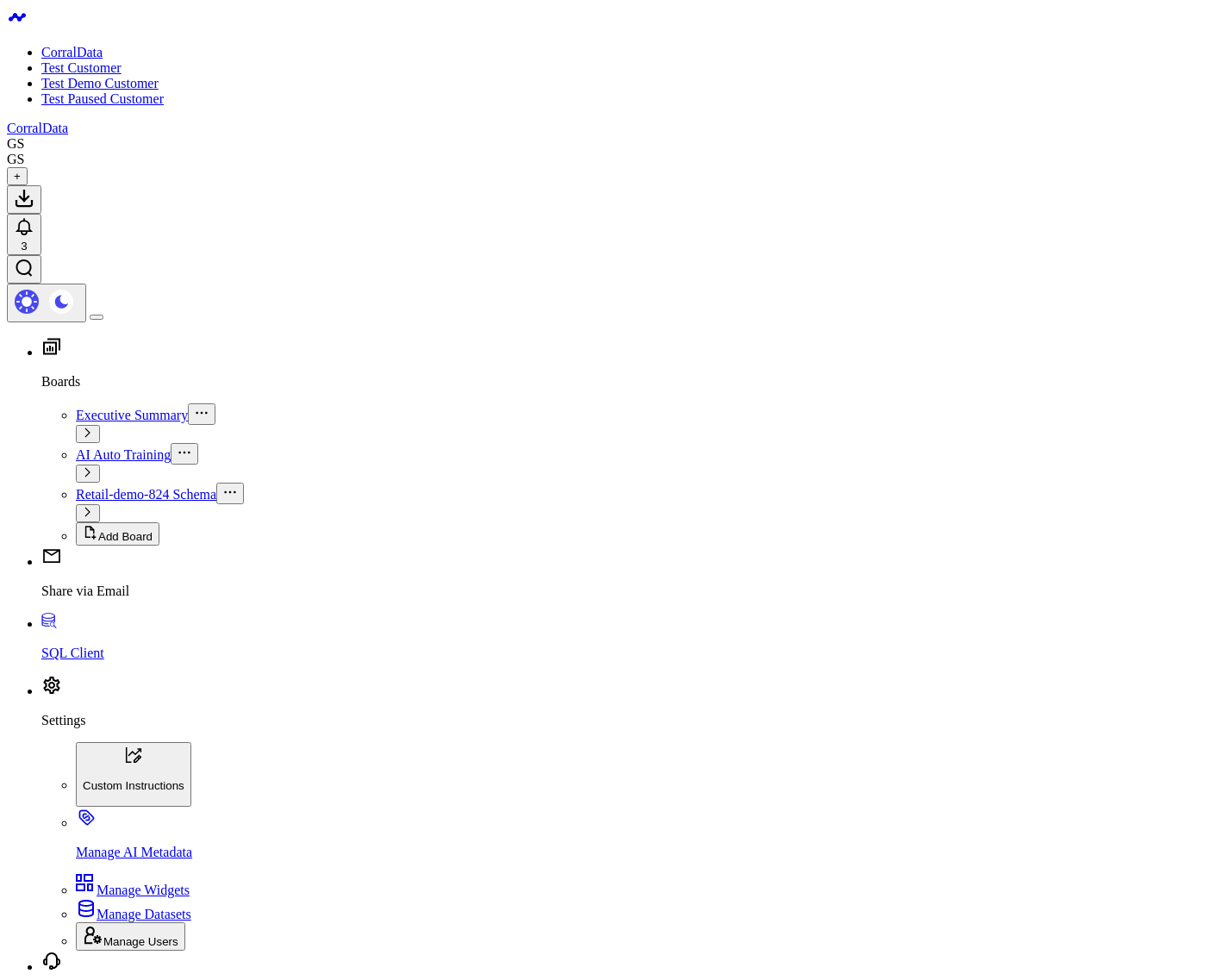
type input "order"
type input "product"
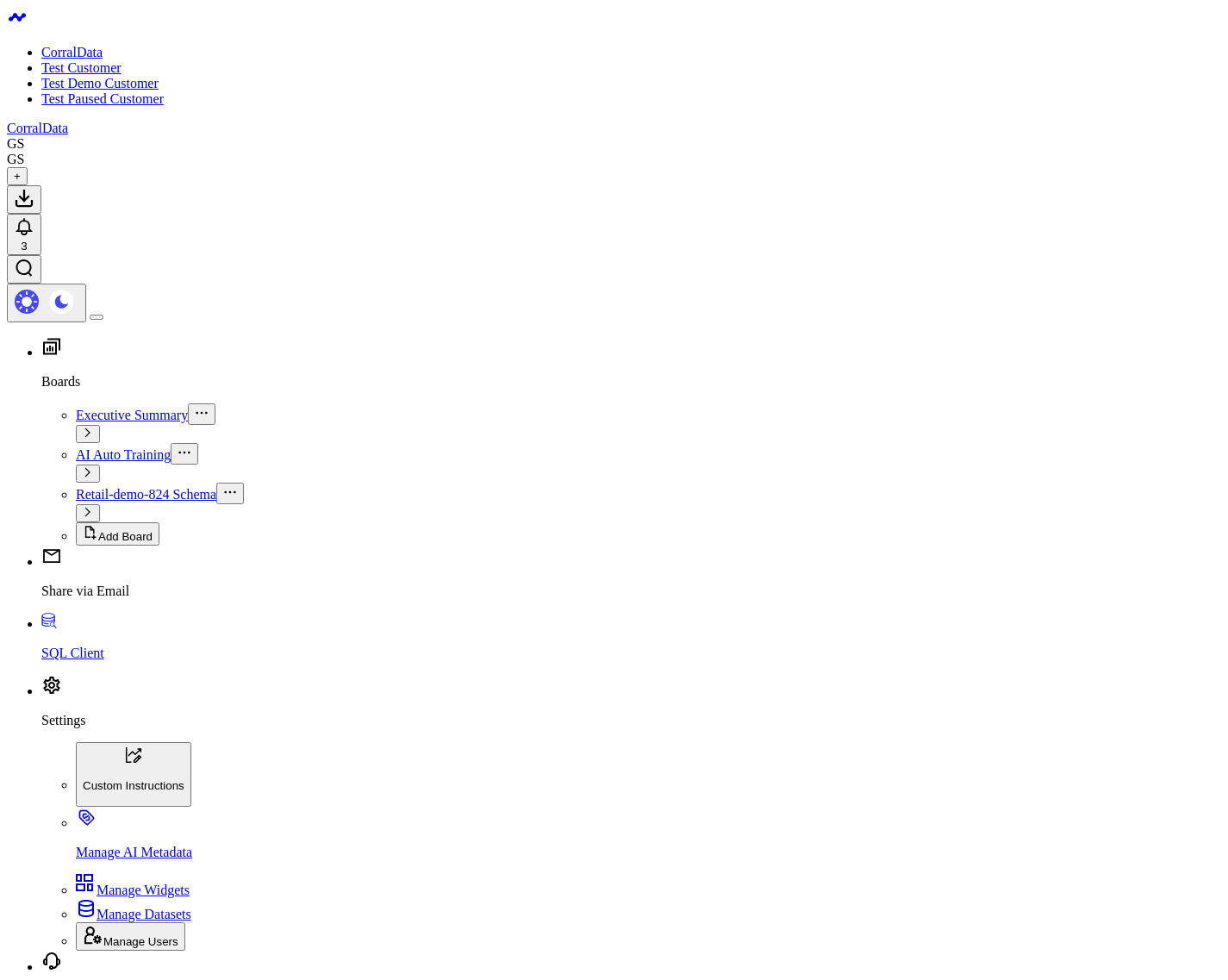
type input "order"
